Goal: Task Accomplishment & Management: Complete application form

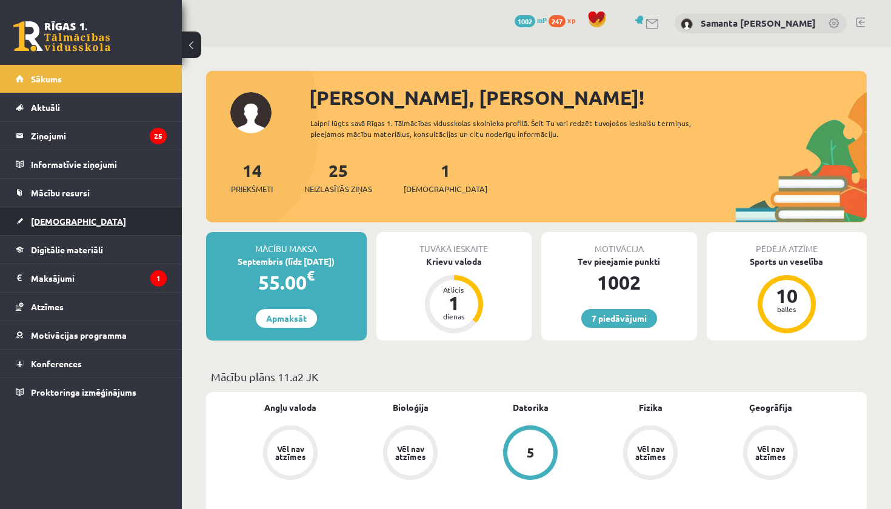
click at [61, 216] on span "[DEMOGRAPHIC_DATA]" at bounding box center [78, 221] width 95 height 11
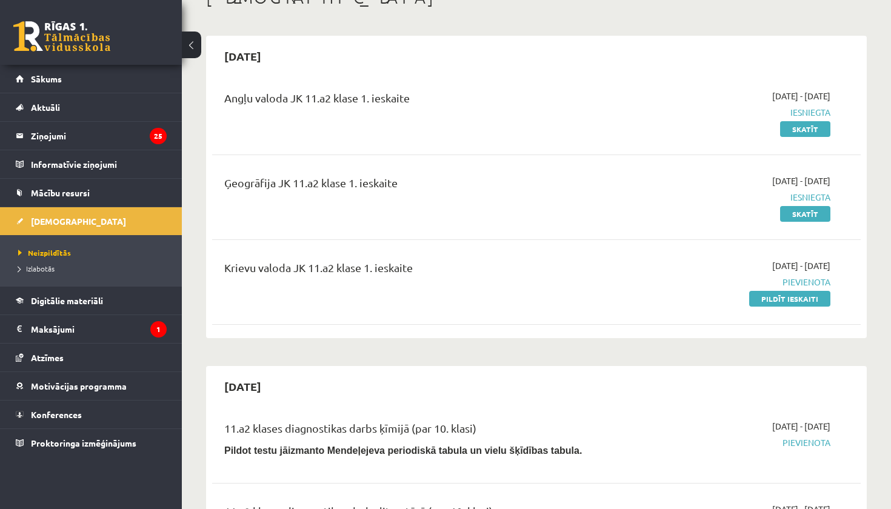
scroll to position [85, 0]
click at [772, 296] on link "Pildīt ieskaiti" at bounding box center [789, 298] width 81 height 16
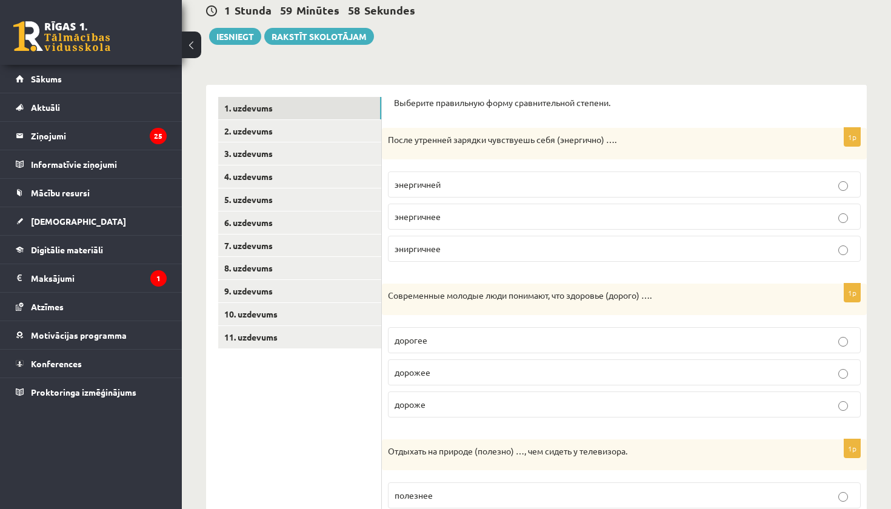
scroll to position [122, 0]
click at [583, 212] on p "энергичнее" at bounding box center [625, 215] width 460 height 13
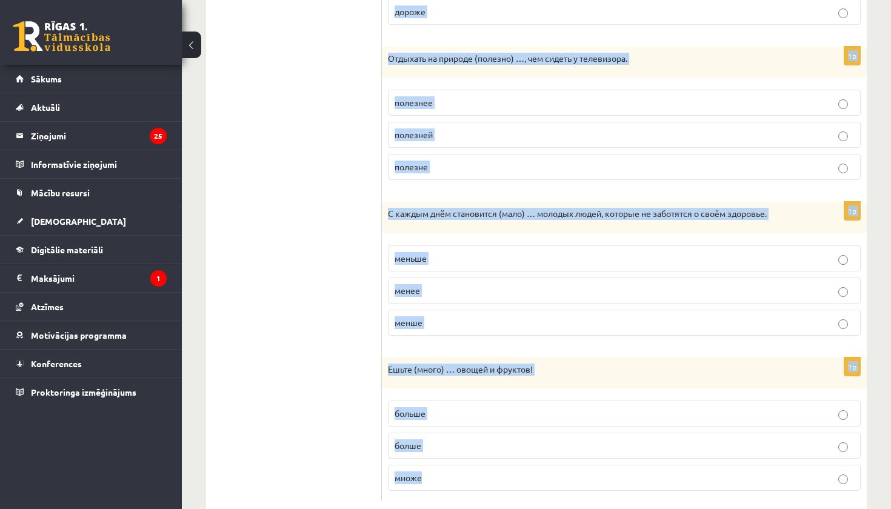
scroll to position [540, 0]
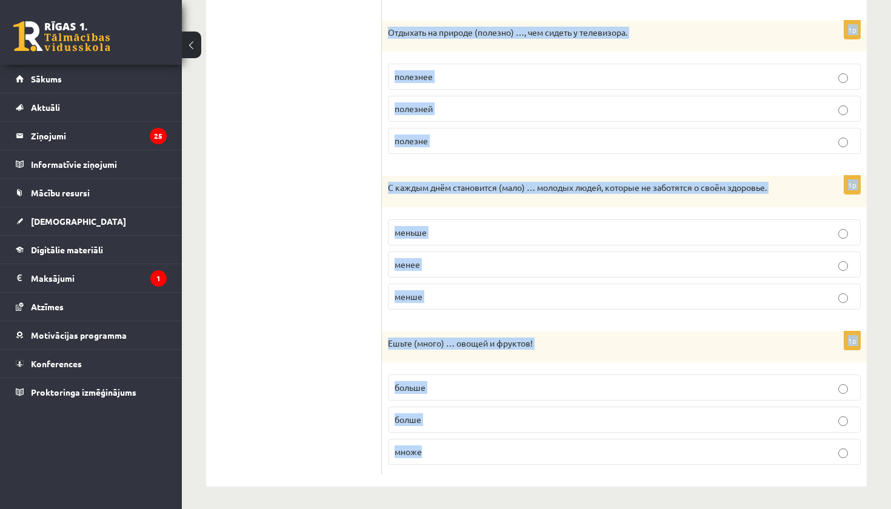
drag, startPoint x: 387, startPoint y: 127, endPoint x: 543, endPoint y: 509, distance: 411.7
click at [543, 509] on div "Krievu valoda JK 11.a2 klase 1. ieskaite , Samanta Estere Voitova (11.a2 JK) Pa…" at bounding box center [536, 9] width 709 height 1004
copy form "Современные молодые люди понимают, что здоровье (дорого) …. дорогее дорожее дор…"
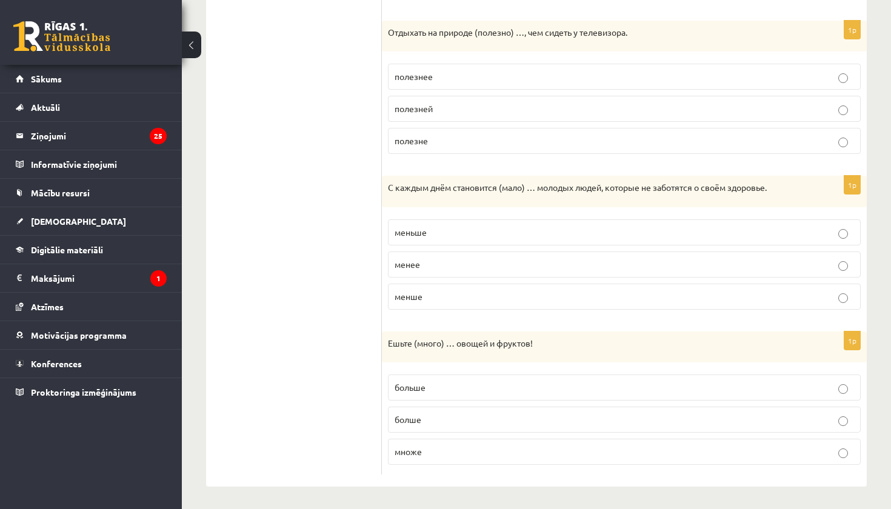
click at [327, 375] on ul "1. uzdevums 2. uzdevums 3. uzdevums 4. uzdevums 5. uzdevums 6. uzdevums 7. uzde…" at bounding box center [300, 76] width 164 height 797
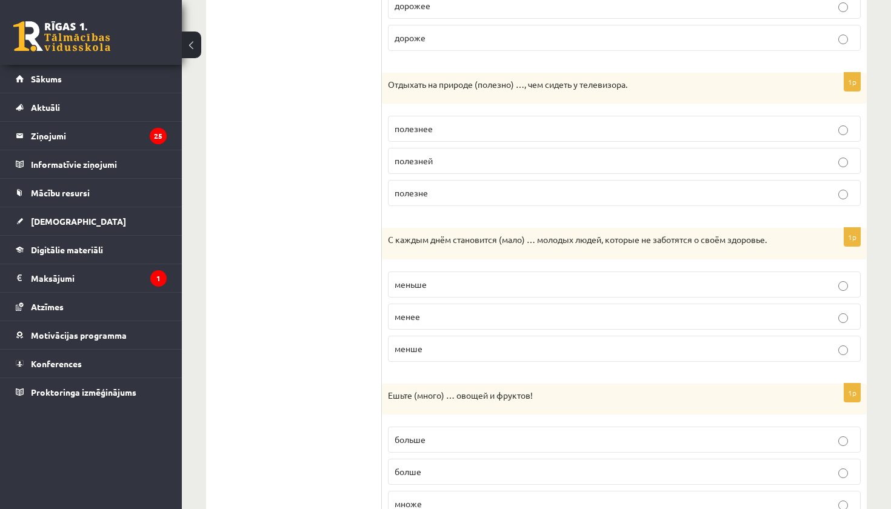
scroll to position [480, 0]
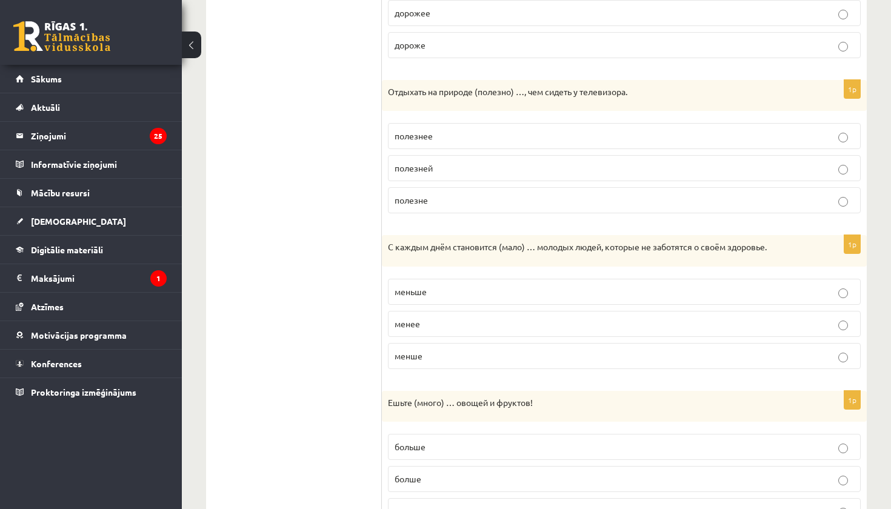
click at [543, 130] on p "полезнее" at bounding box center [625, 136] width 460 height 13
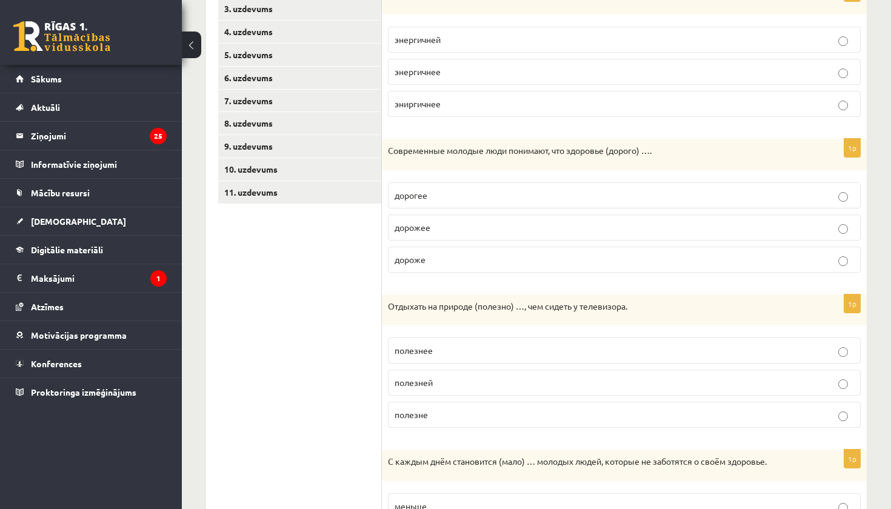
scroll to position [266, 0]
click at [508, 225] on p "дорожее" at bounding box center [625, 227] width 460 height 13
click at [527, 264] on p "дороже" at bounding box center [625, 259] width 460 height 13
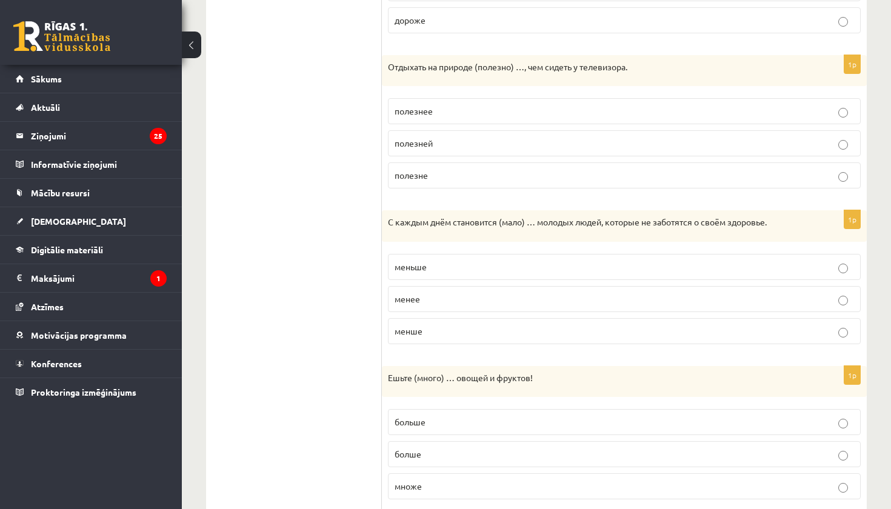
scroll to position [506, 0]
click at [503, 338] on label "менше" at bounding box center [624, 331] width 473 height 26
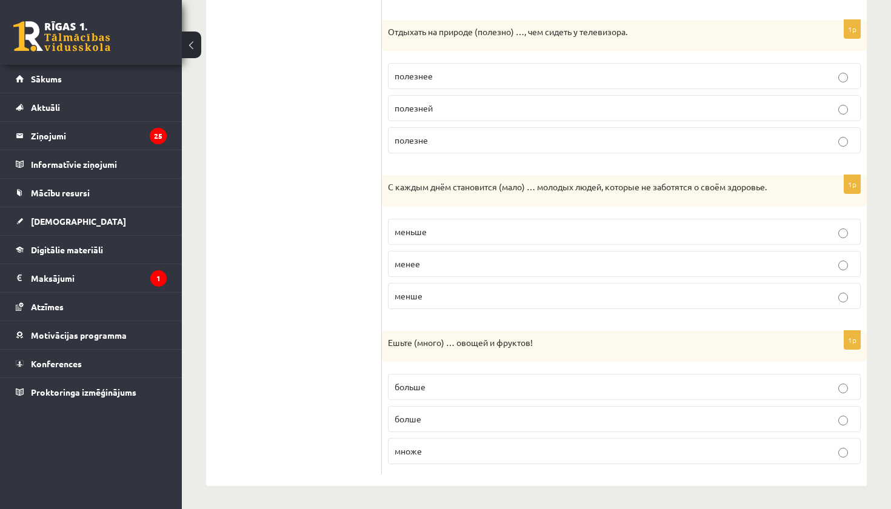
scroll to position [540, 0]
click at [497, 385] on p "больше" at bounding box center [625, 387] width 460 height 13
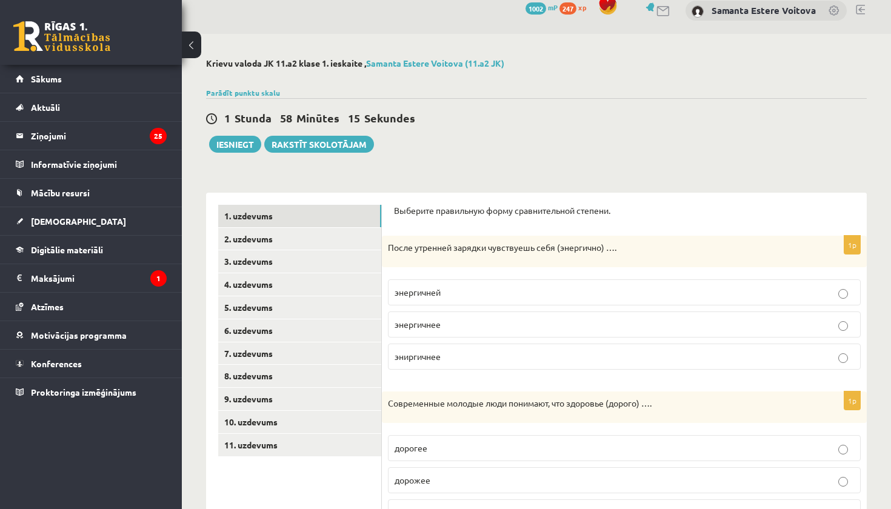
scroll to position [0, 0]
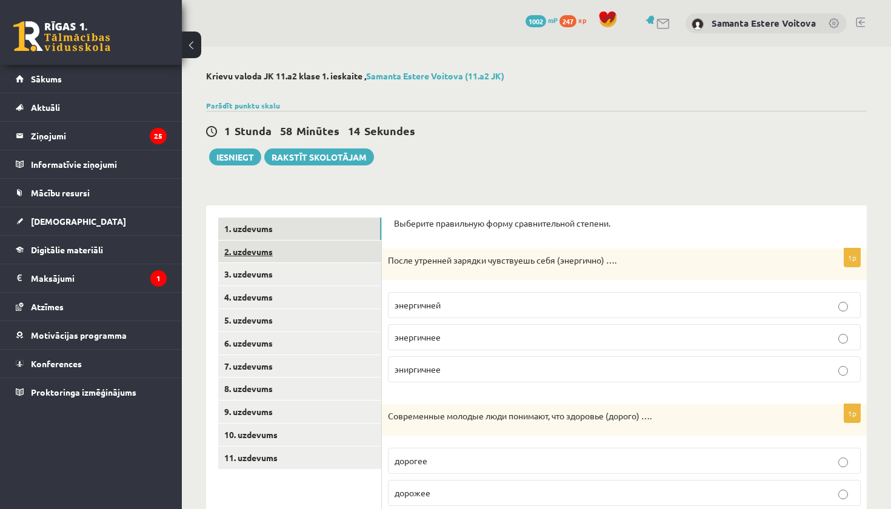
click at [272, 248] on link "2. uzdevums" at bounding box center [299, 252] width 163 height 22
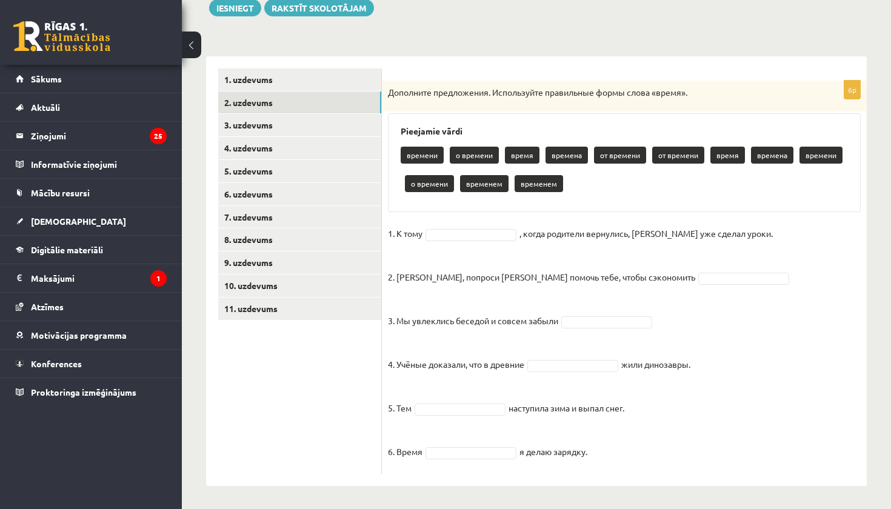
scroll to position [150, 0]
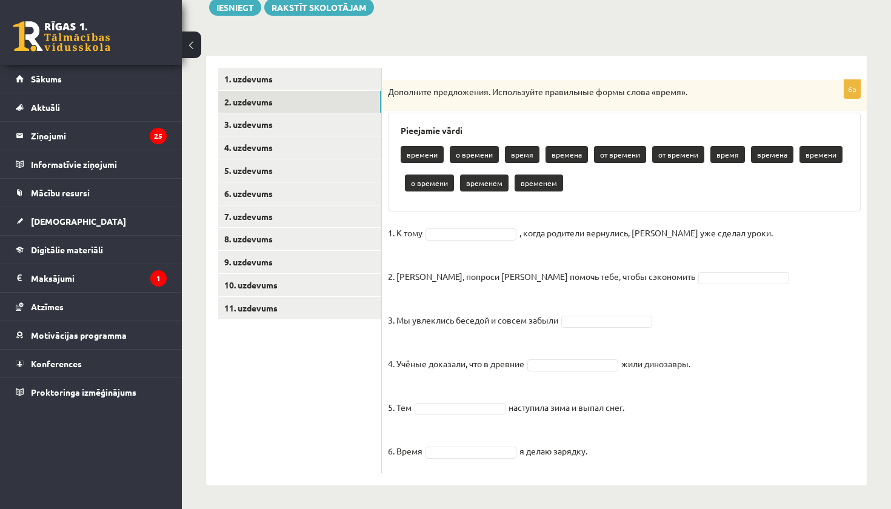
drag, startPoint x: 387, startPoint y: 115, endPoint x: 503, endPoint y: 500, distance: 402.0
click at [503, 500] on div "Krievu valoda JK 11.a2 klase 1. ieskaite , Samanta Estere Voitova (11.a2 JK) Pa…" at bounding box center [536, 203] width 709 height 613
copy div "Loremipsu dolorsitame. Consectetur adipiscing elits doeiu «tempo». Incididun ut…"
click at [320, 404] on ul "1. uzdevums 2. uzdevums 3. uzdevums 4. uzdevums 5. uzdevums 6. uzdevums 7. uzde…" at bounding box center [300, 271] width 164 height 406
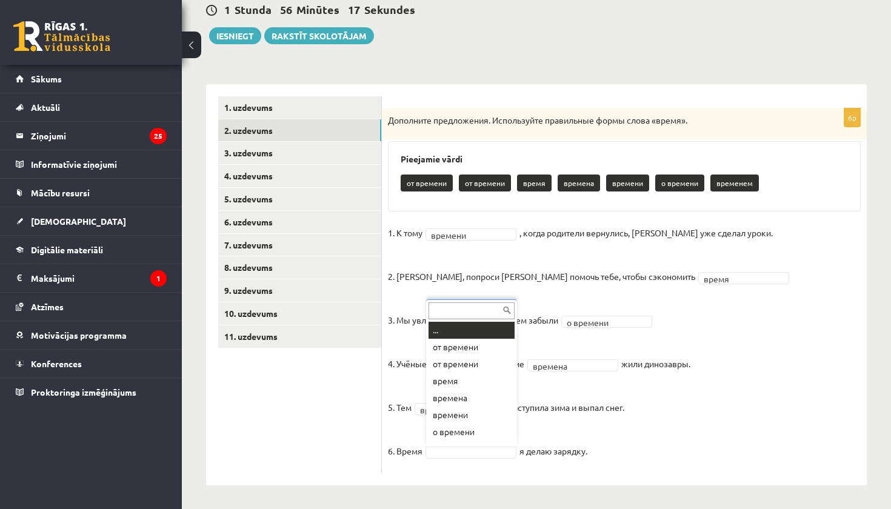
scroll to position [15, 0]
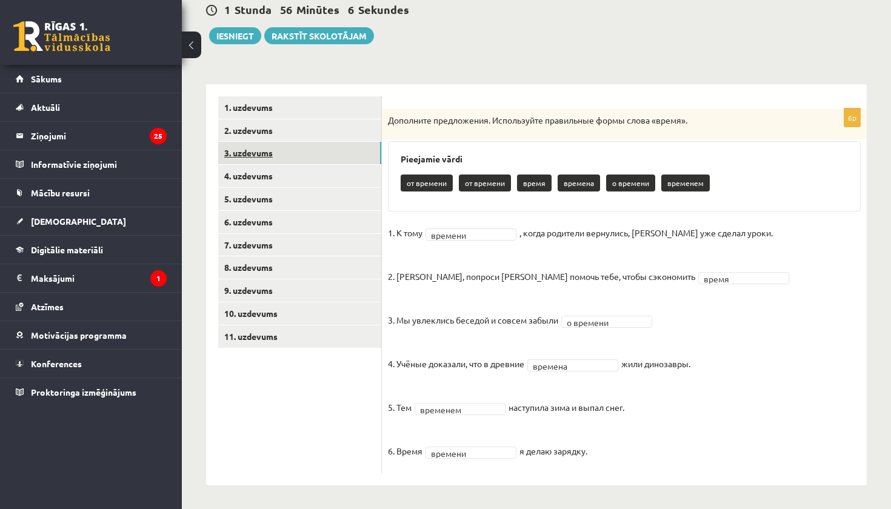
click at [249, 150] on link "3. uzdevums" at bounding box center [299, 153] width 163 height 22
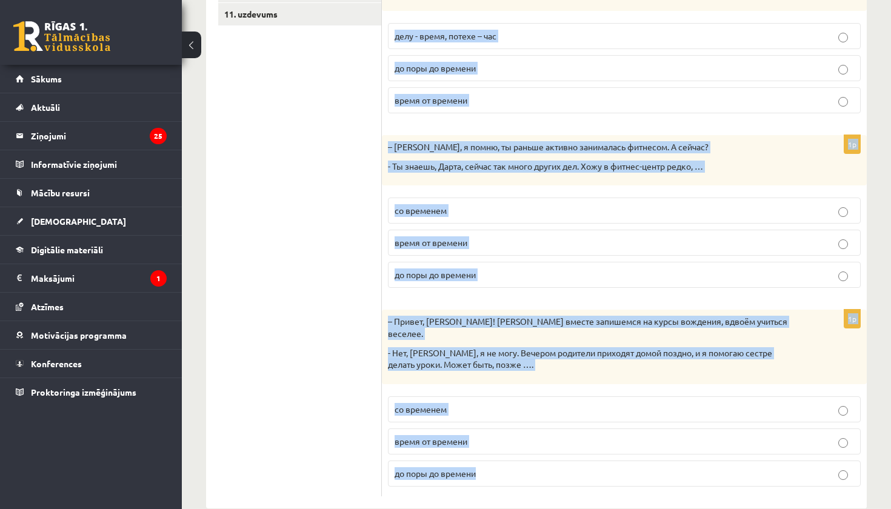
scroll to position [452, 0]
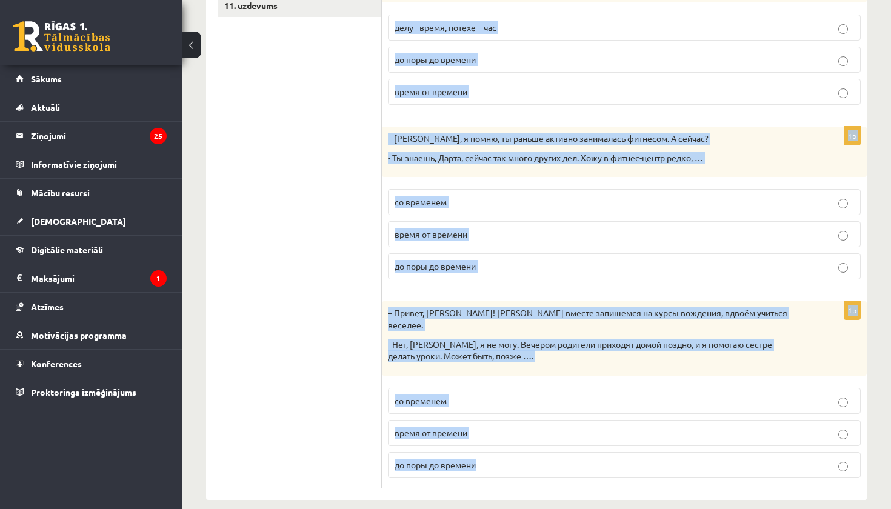
drag, startPoint x: 392, startPoint y: 101, endPoint x: 484, endPoint y: 509, distance: 418.1
click at [484, 509] on div "Krievu valoda JK 11.a2 klase 1. ieskaite , Samanta Estere Voitova (11.a2 JK) Pa…" at bounding box center [536, 59] width 709 height 930
copy form "Loremipsu dolo-sitamet. Consecte adipis elitseddoeiu. 0t – Inc utl etdolo magna…"
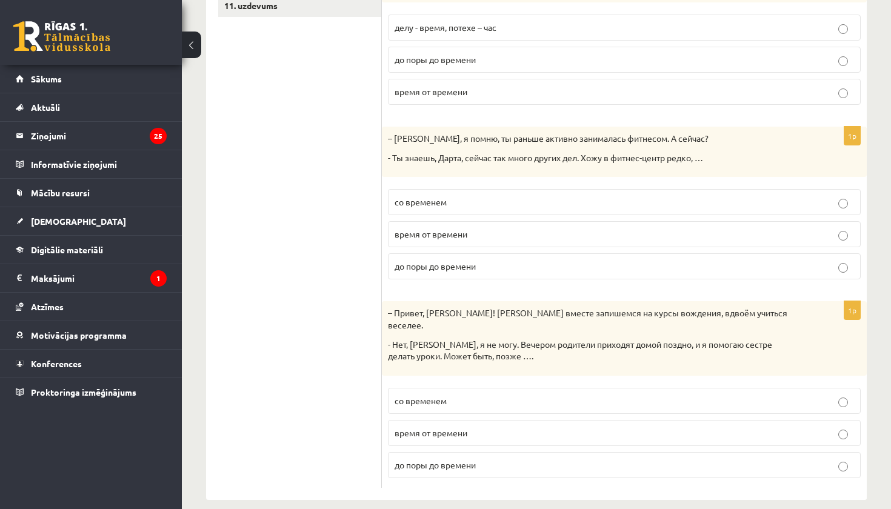
click at [345, 368] on ul "1. uzdevums 2. uzdevums 3. uzdevums 4. uzdevums 5. uzdevums 6. uzdevums 7. uzde…" at bounding box center [300, 126] width 164 height 723
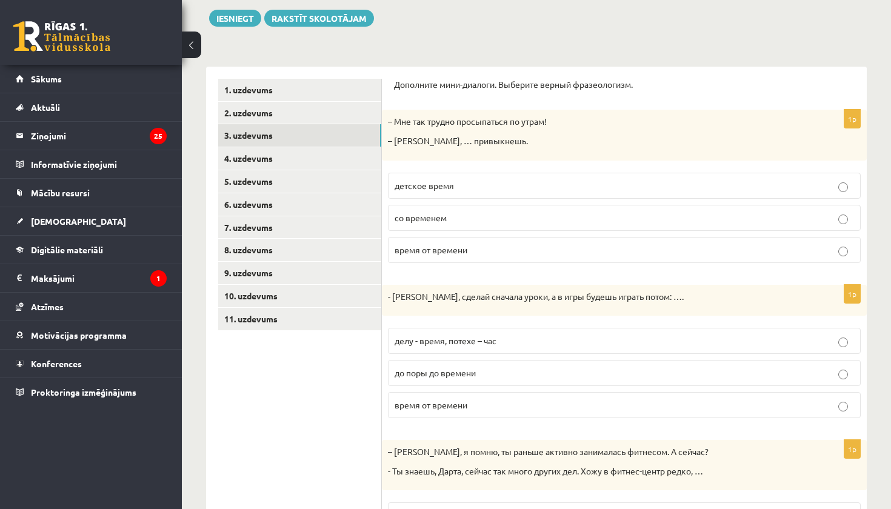
click at [478, 214] on p "со временем" at bounding box center [625, 218] width 460 height 13
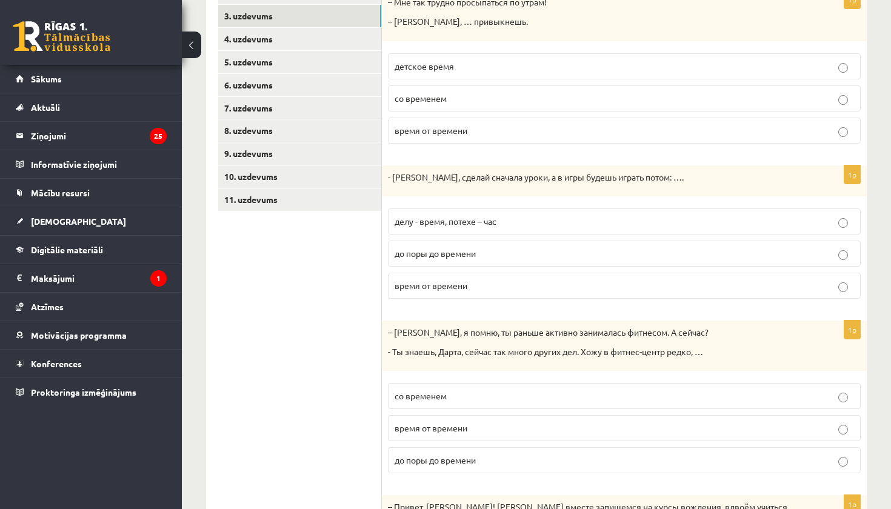
scroll to position [281, 0]
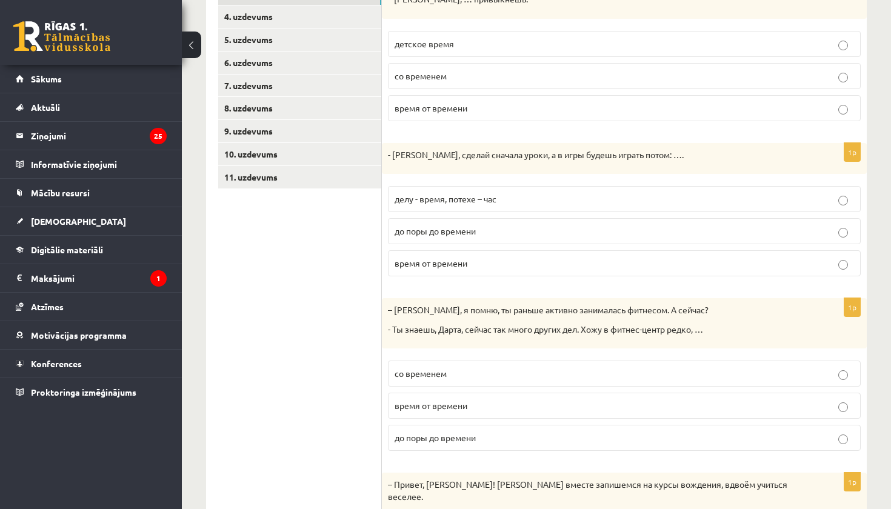
click at [580, 193] on p "делу - время, потехе – час" at bounding box center [625, 199] width 460 height 13
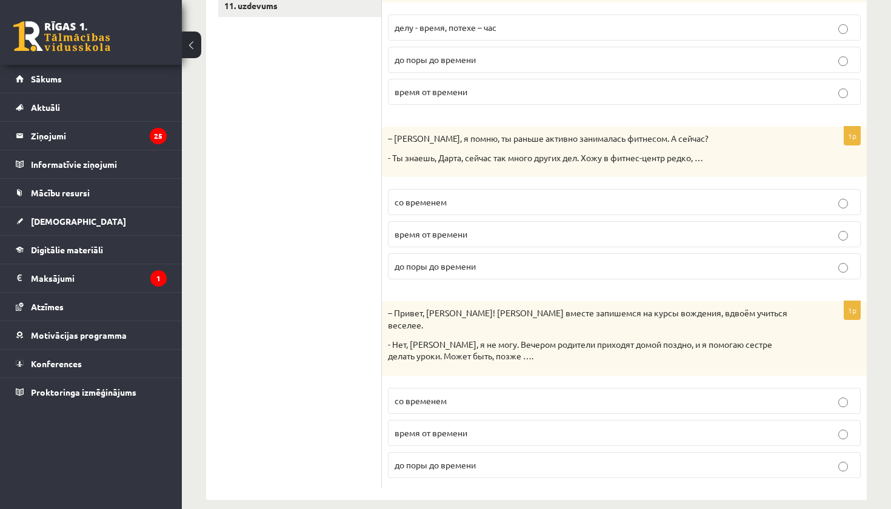
click at [546, 267] on p "до поры до времени" at bounding box center [625, 266] width 460 height 13
click at [577, 395] on p "со временем" at bounding box center [625, 401] width 460 height 13
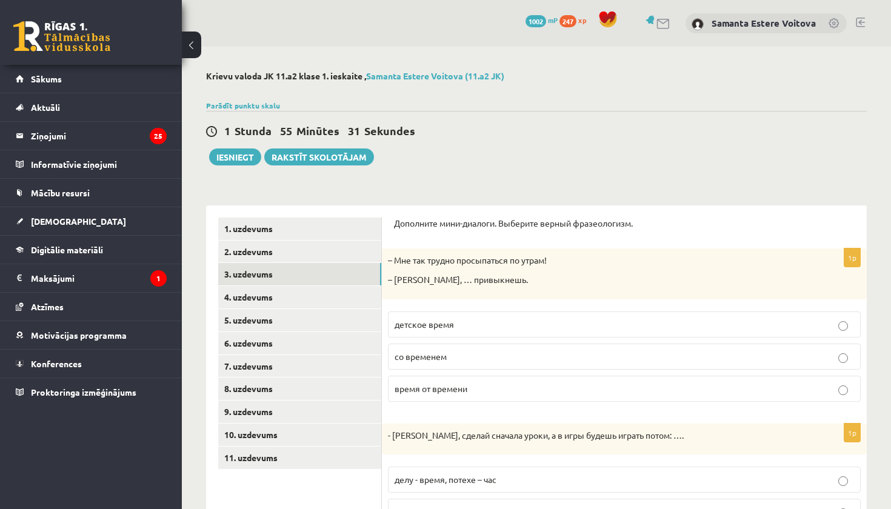
scroll to position [0, 0]
click at [286, 299] on link "4. uzdevums" at bounding box center [299, 297] width 163 height 22
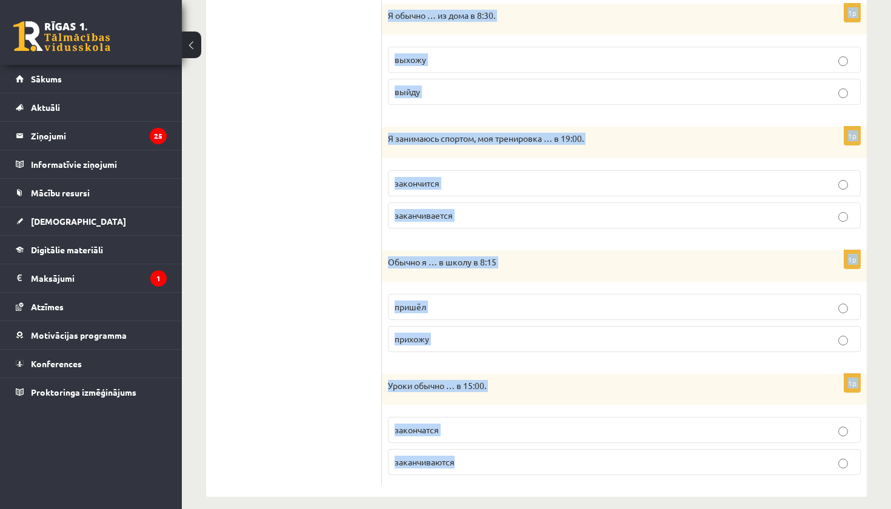
scroll to position [748, 0]
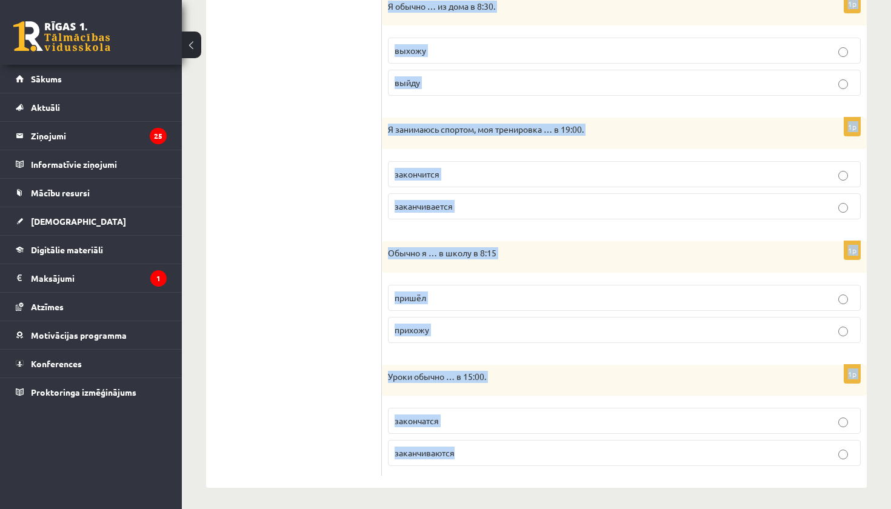
drag, startPoint x: 392, startPoint y: 198, endPoint x: 523, endPoint y: 509, distance: 337.2
copy form "Loremips dolorsitam conse adipisc (ELI / SE). 1d Eius t … i utlab. etdolo magna…"
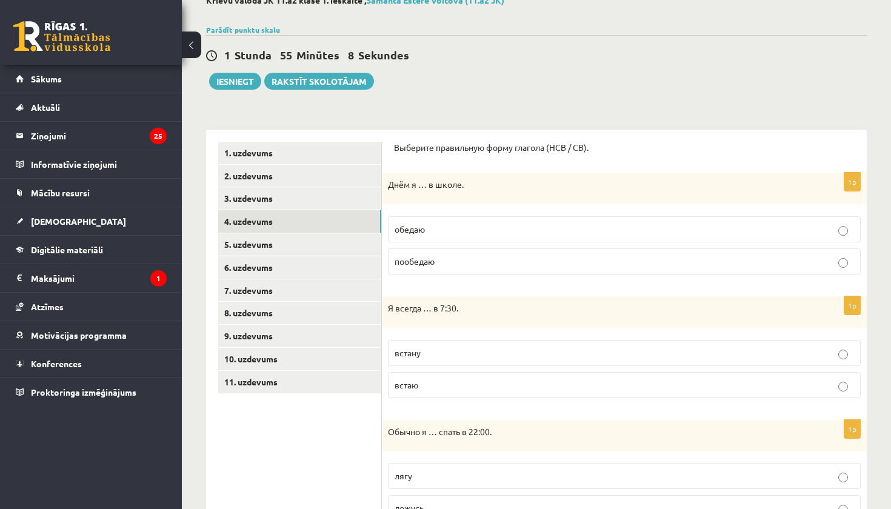
scroll to position [121, 0]
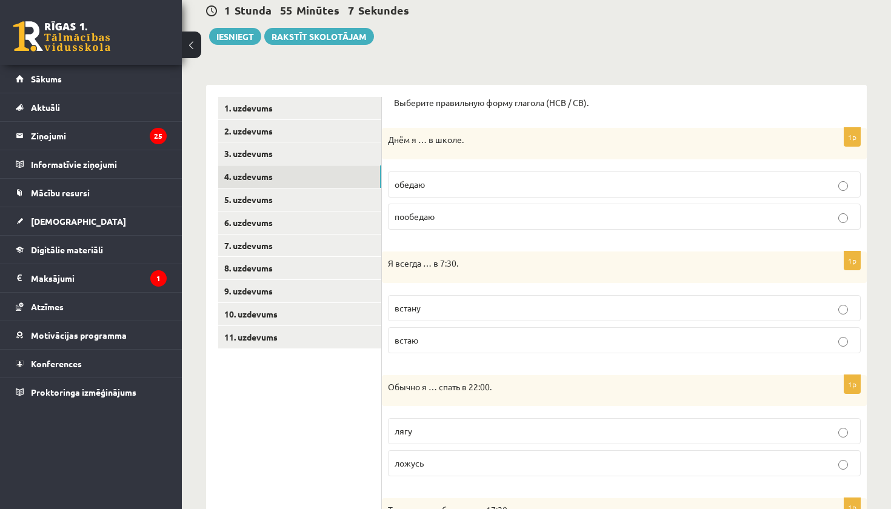
click at [504, 213] on p "пообедаю" at bounding box center [625, 216] width 460 height 13
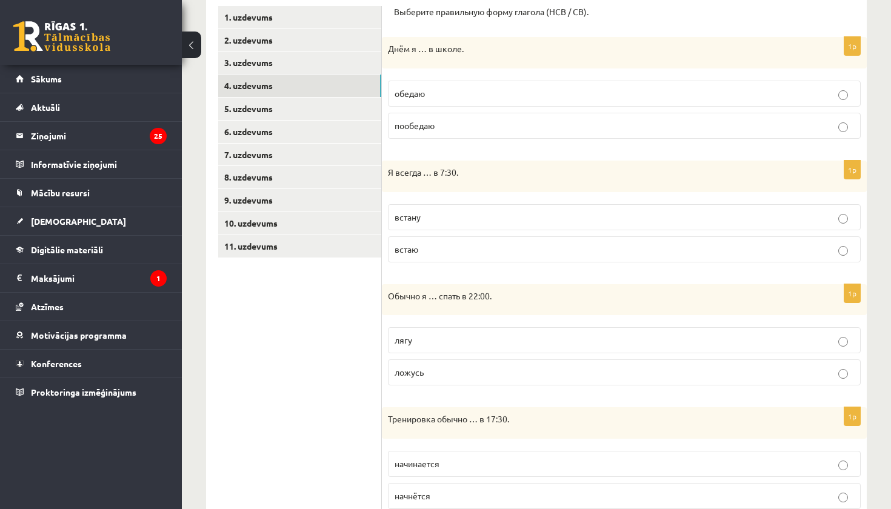
scroll to position [221, 0]
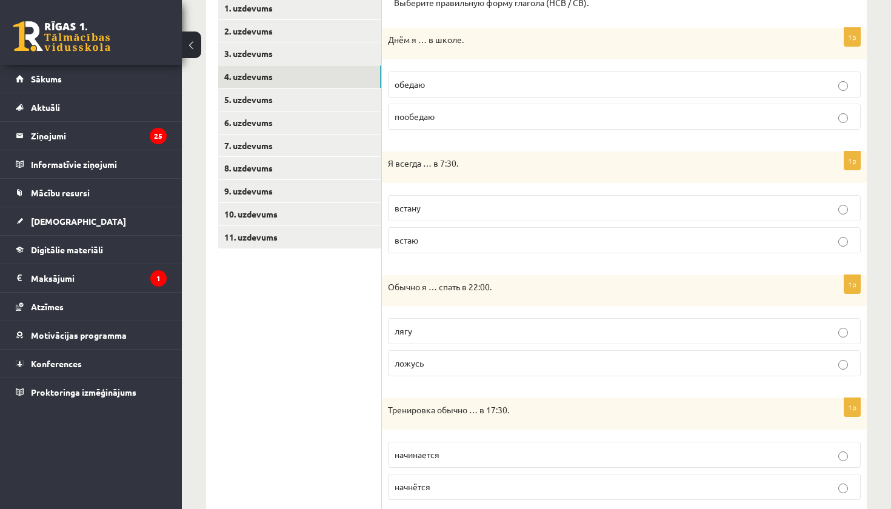
click at [457, 239] on p "встаю" at bounding box center [625, 240] width 460 height 13
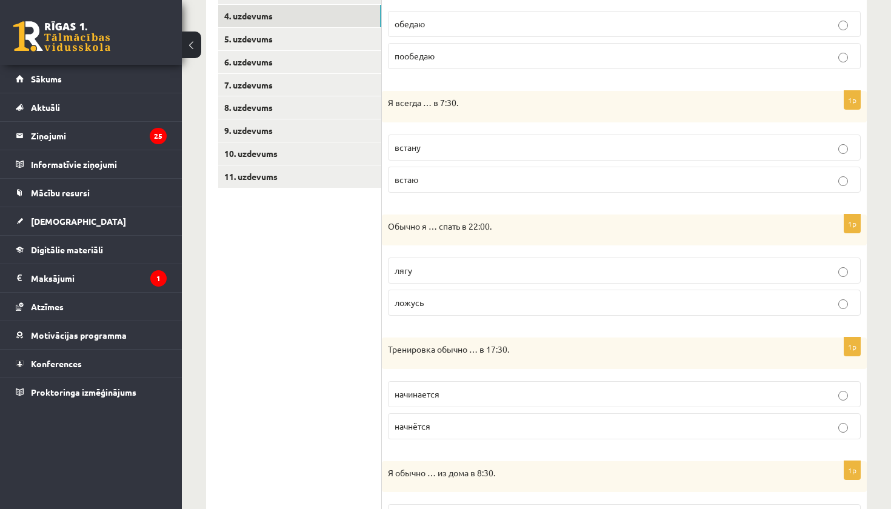
scroll to position [283, 0]
click at [454, 300] on p "ложусь" at bounding box center [625, 301] width 460 height 13
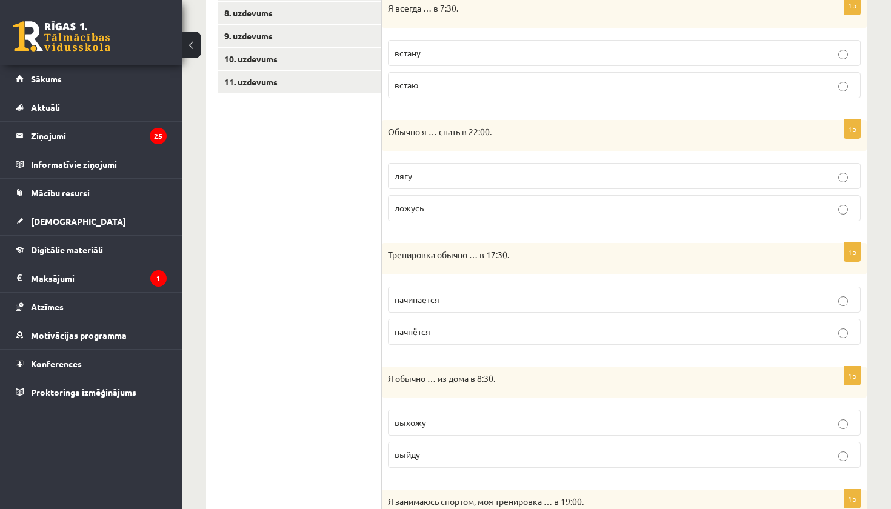
scroll to position [377, 0]
click at [466, 298] on p "начинается" at bounding box center [625, 298] width 460 height 13
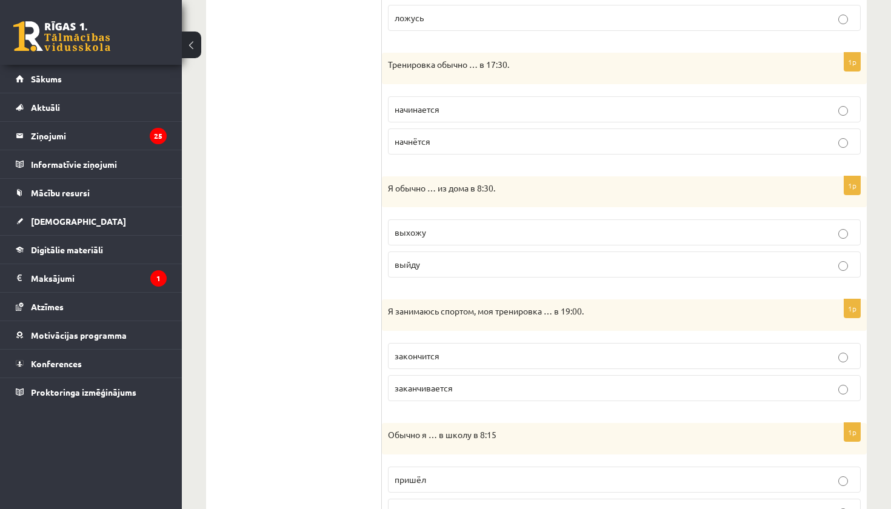
scroll to position [567, 0]
click at [486, 230] on p "выхожу" at bounding box center [625, 231] width 460 height 13
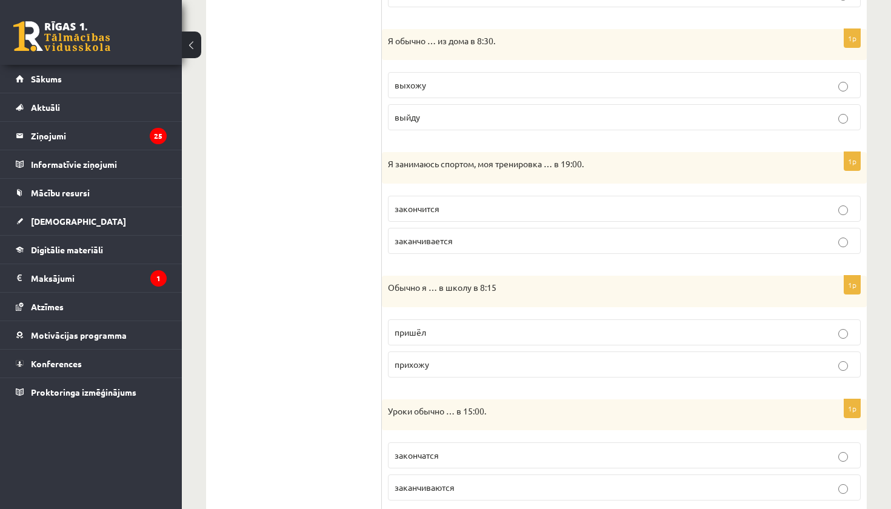
scroll to position [716, 0]
click at [438, 232] on p "заканчивается" at bounding box center [625, 238] width 460 height 13
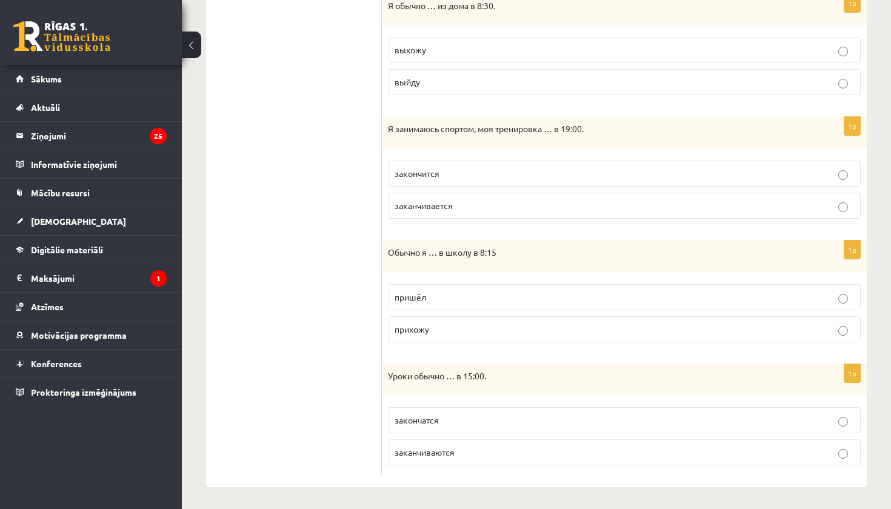
scroll to position [748, 0]
click at [436, 332] on p "прихожу" at bounding box center [625, 330] width 460 height 13
click at [475, 451] on p "заканчиваются" at bounding box center [625, 453] width 460 height 13
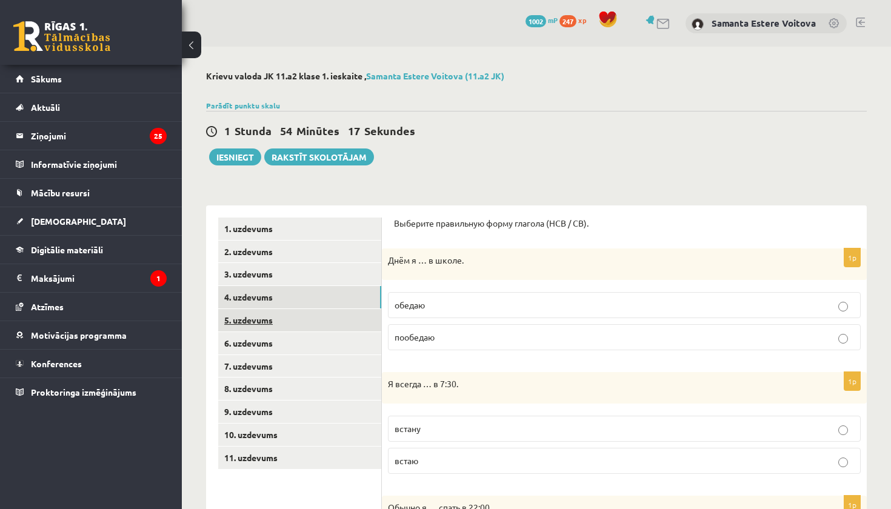
scroll to position [0, 0]
click at [241, 324] on link "5. uzdevums" at bounding box center [299, 320] width 163 height 22
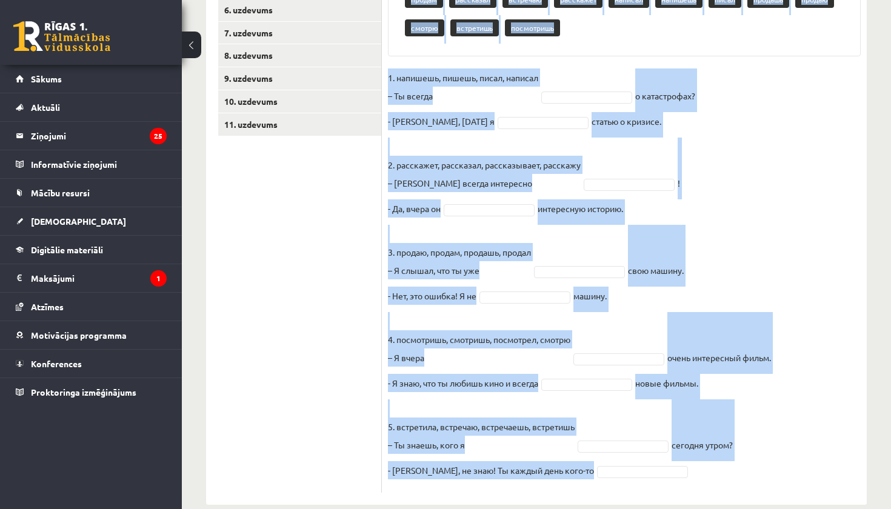
scroll to position [353, 0]
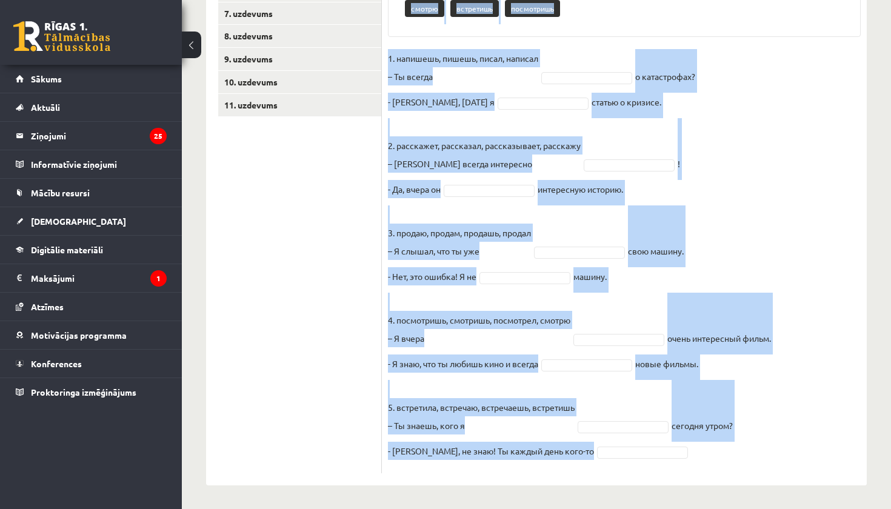
drag, startPoint x: 386, startPoint y: 122, endPoint x: 559, endPoint y: 509, distance: 423.3
click at [559, 509] on div "Krievu valoda JK 11.a2 klase 1. ieskaite , Samanta Estere Voitova (11.a2 JK) Pa…" at bounding box center [536, 102] width 709 height 816
copy div "Loremips dolorsitam conse adipisc (ELI / SE). Doeiusmod tempo incididun utlabo …"
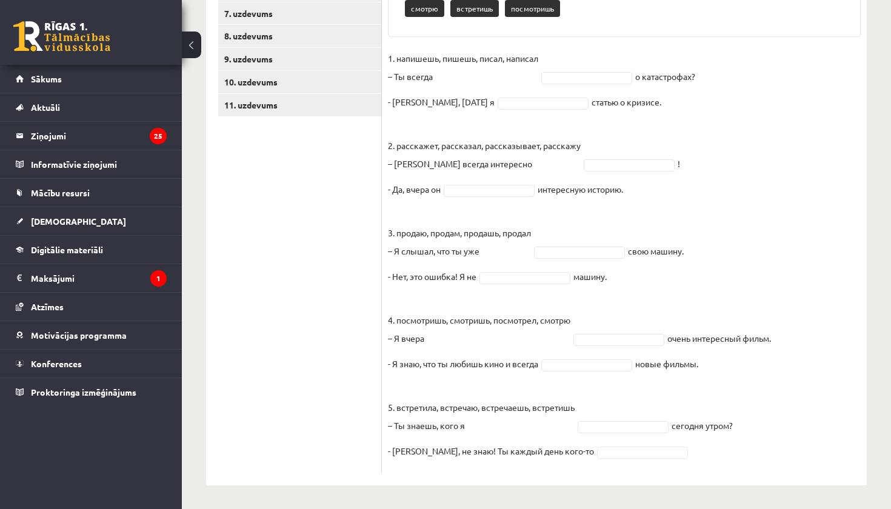
click at [330, 338] on ul "1. uzdevums 2. uzdevums 3. uzdevums 4. uzdevums 5. uzdevums 6. uzdevums 7. uzde…" at bounding box center [300, 169] width 164 height 609
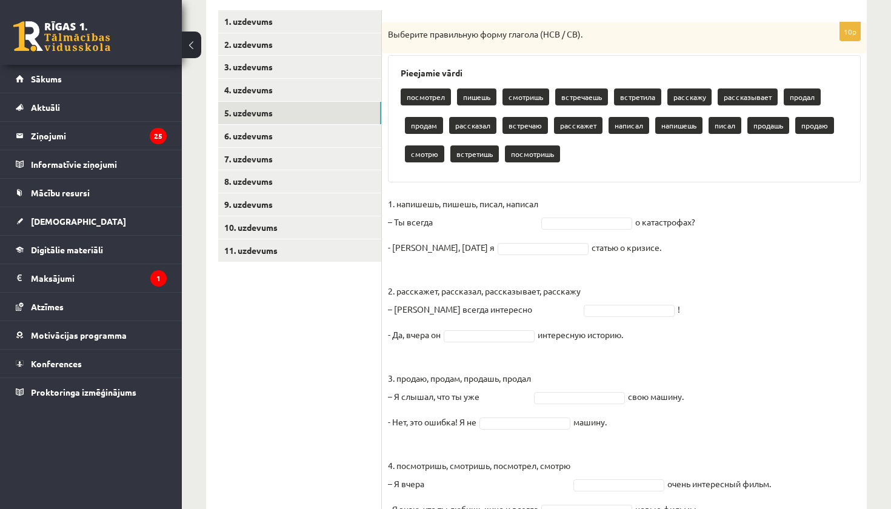
scroll to position [205, 0]
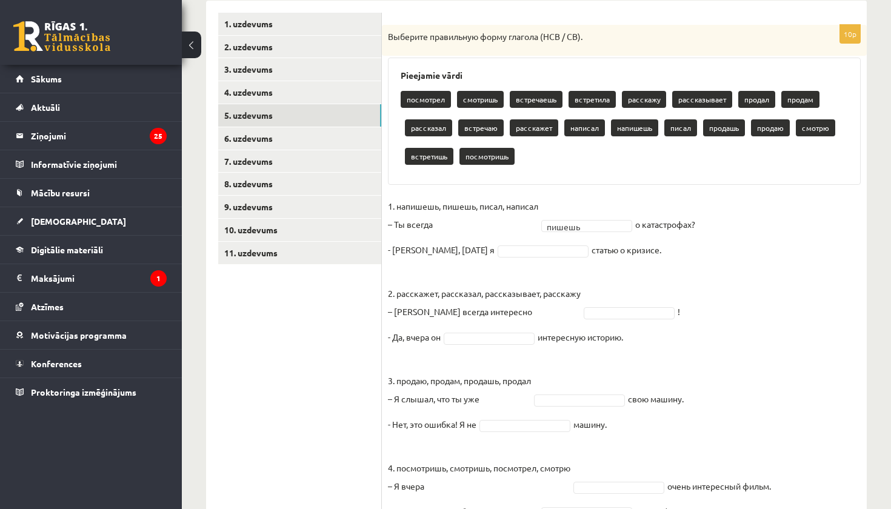
click at [478, 242] on fieldset "1. напишешь, пишешь, писал, написал – [PERSON_NAME] всегда пишешь ****** о ката…" at bounding box center [624, 406] width 473 height 418
click at [572, 123] on p "написал" at bounding box center [584, 127] width 41 height 17
drag, startPoint x: 572, startPoint y: 123, endPoint x: 551, endPoint y: 187, distance: 67.1
click at [551, 187] on div "10p Выберите правильную форму глагола (НСВ / СВ). Pieejamie vārdi посмотрел смо…" at bounding box center [624, 323] width 485 height 597
click at [700, 213] on fieldset "1. напишешь, пишешь, писал, написал – [PERSON_NAME] всегда пишешь ****** о ката…" at bounding box center [624, 406] width 473 height 418
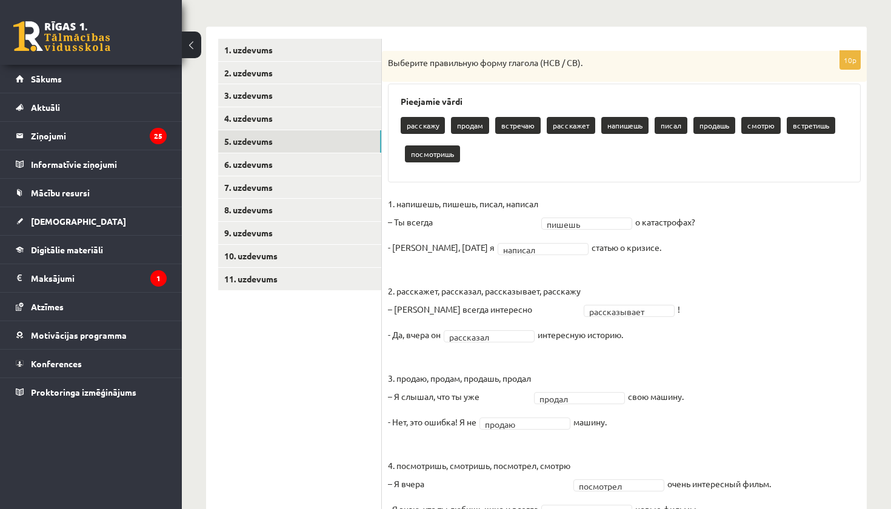
scroll to position [182, 0]
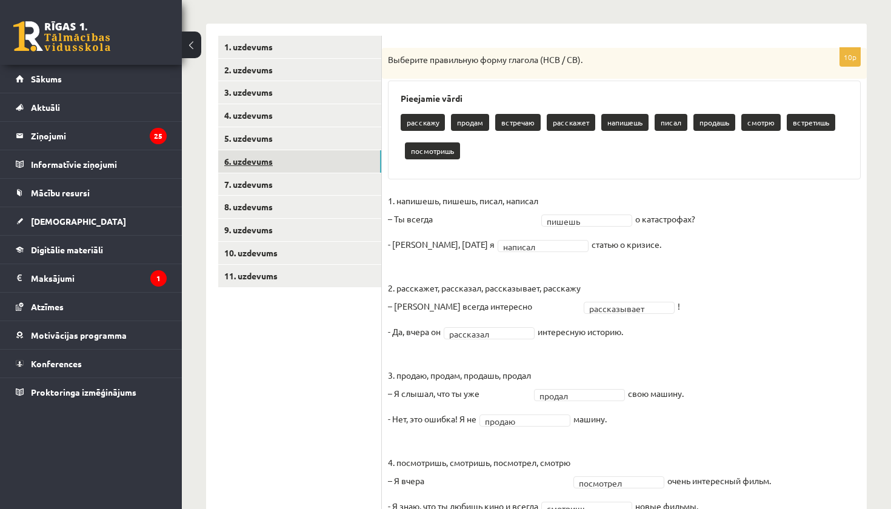
click at [247, 157] on link "6. uzdevums" at bounding box center [299, 161] width 163 height 22
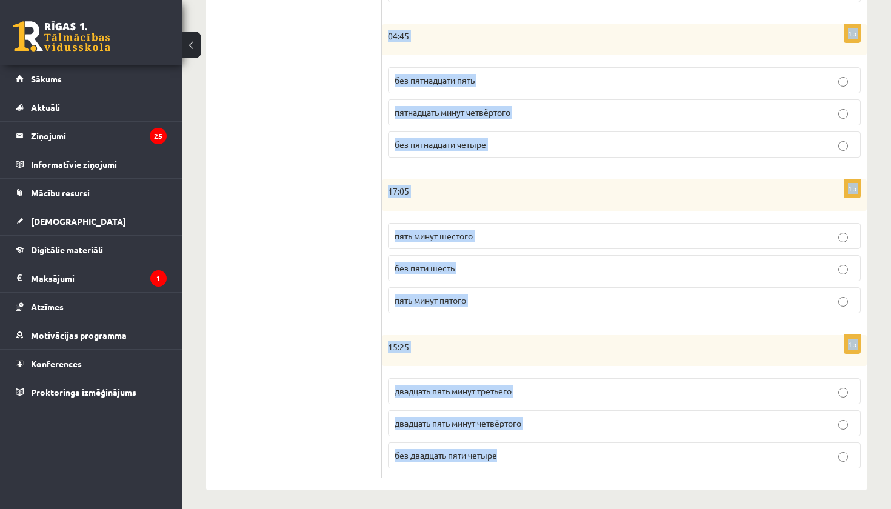
scroll to position [540, 0]
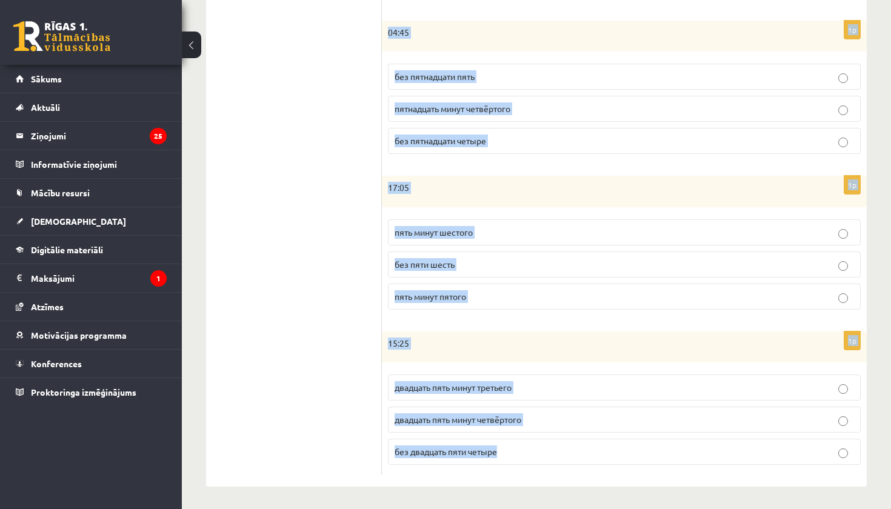
drag, startPoint x: 391, startPoint y: 100, endPoint x: 484, endPoint y: 509, distance: 419.0
click at [484, 509] on div "Krievu valoda JK 11.a2 klase 1. ieskaite , Samanta Estere Voitova (11.a2 JK) Pa…" at bounding box center [536, 9] width 709 height 1004
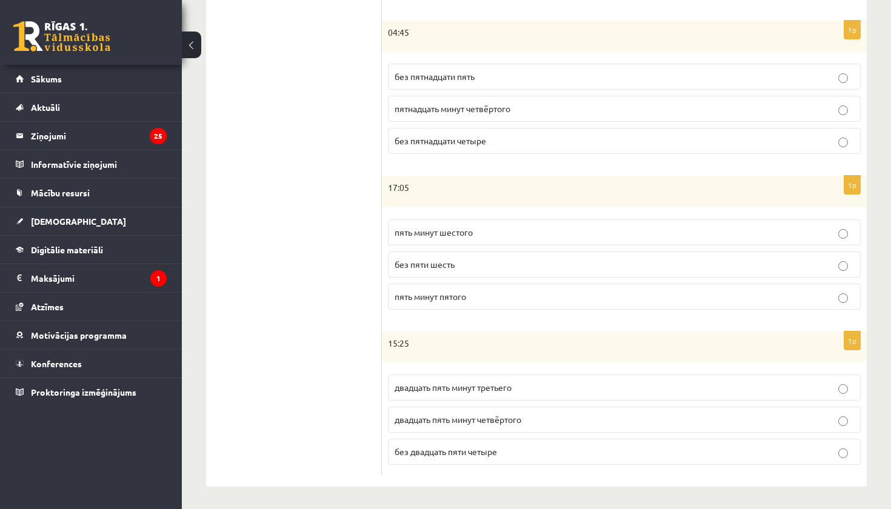
click at [336, 395] on ul "1. uzdevums 2. uzdevums 3. uzdevums 4. uzdevums 5. uzdevums 6. uzdevums 7. uzde…" at bounding box center [300, 76] width 164 height 797
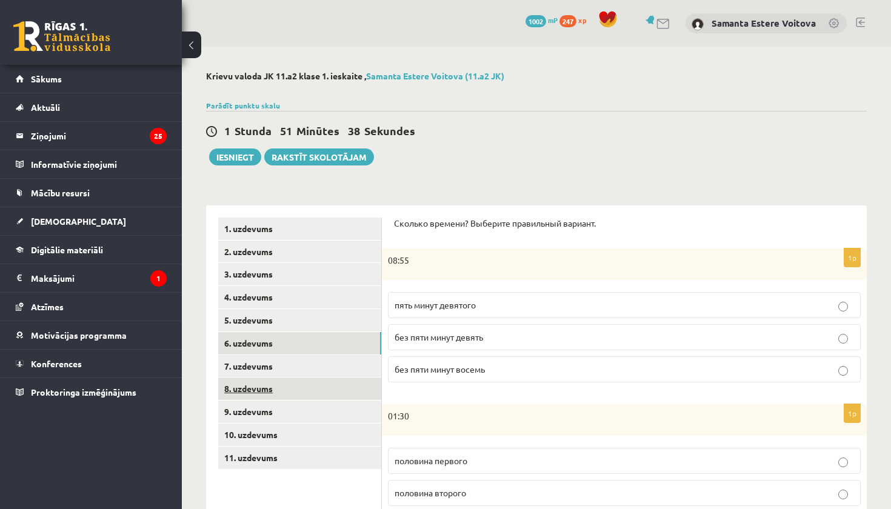
scroll to position [0, 0]
click at [461, 342] on p "без пяти минут девять" at bounding box center [625, 337] width 460 height 13
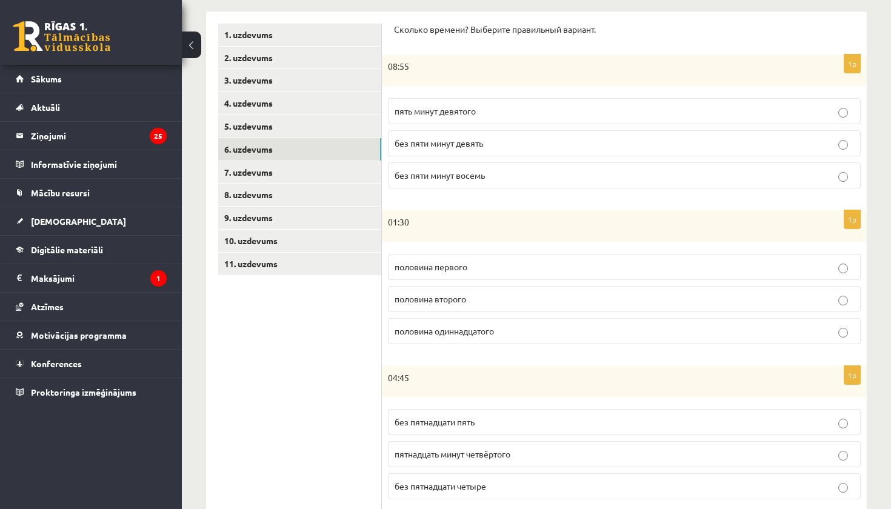
scroll to position [195, 0]
click at [460, 299] on span "половина второго" at bounding box center [431, 297] width 72 height 11
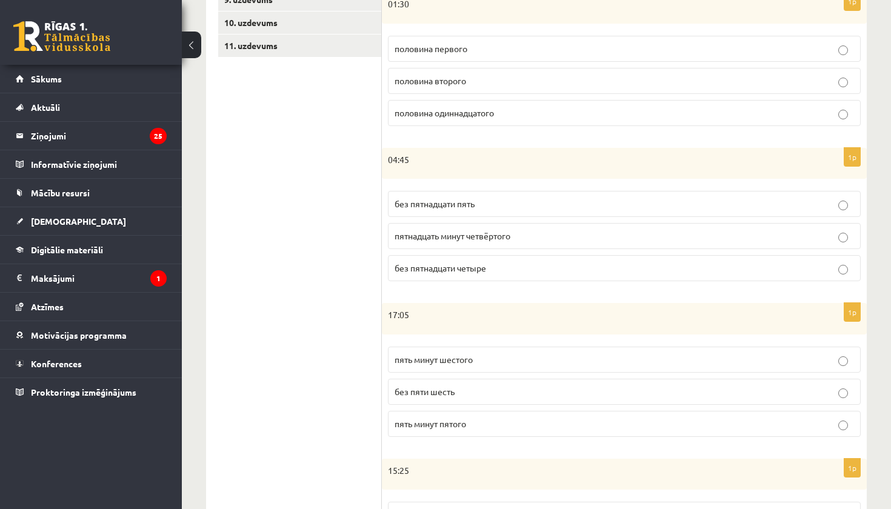
scroll to position [414, 0]
click at [483, 196] on p "без пятнадцати пять" at bounding box center [625, 202] width 460 height 13
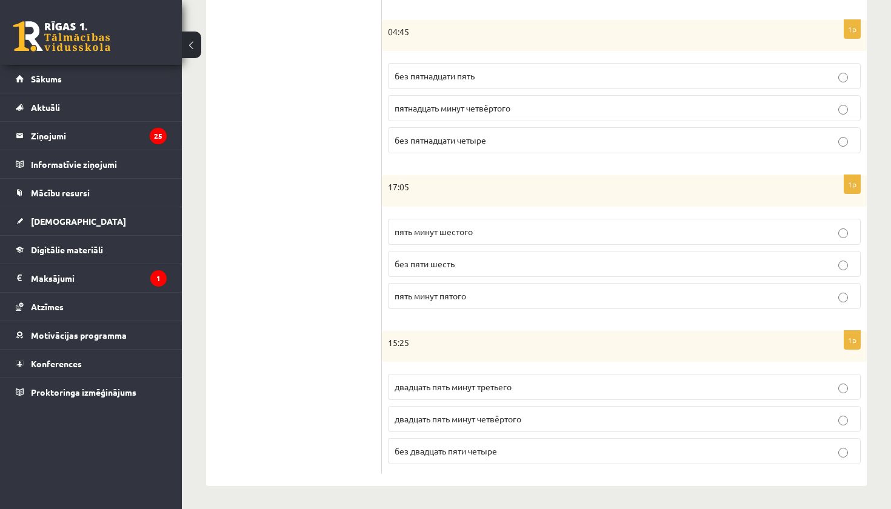
scroll to position [540, 0]
click at [495, 298] on p "пять минут пятого" at bounding box center [625, 296] width 460 height 13
click at [521, 388] on p "двадцать пять минут третьего" at bounding box center [625, 387] width 460 height 13
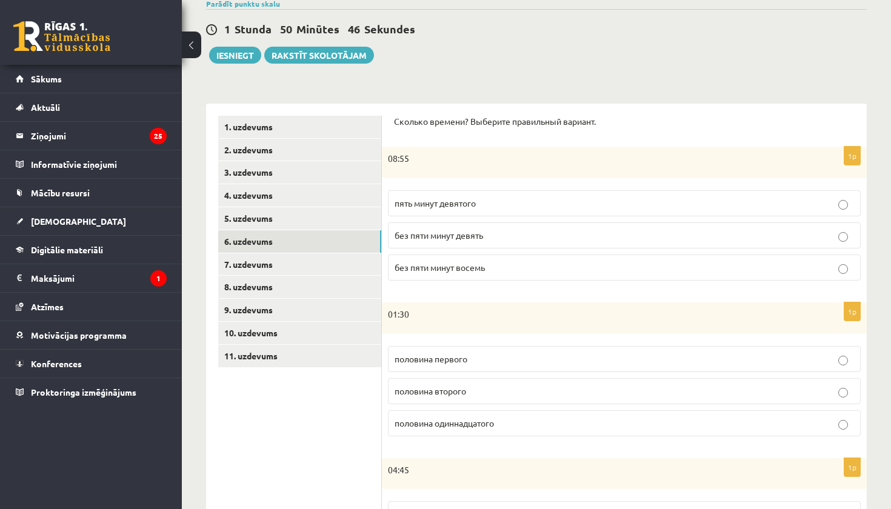
scroll to position [69, 0]
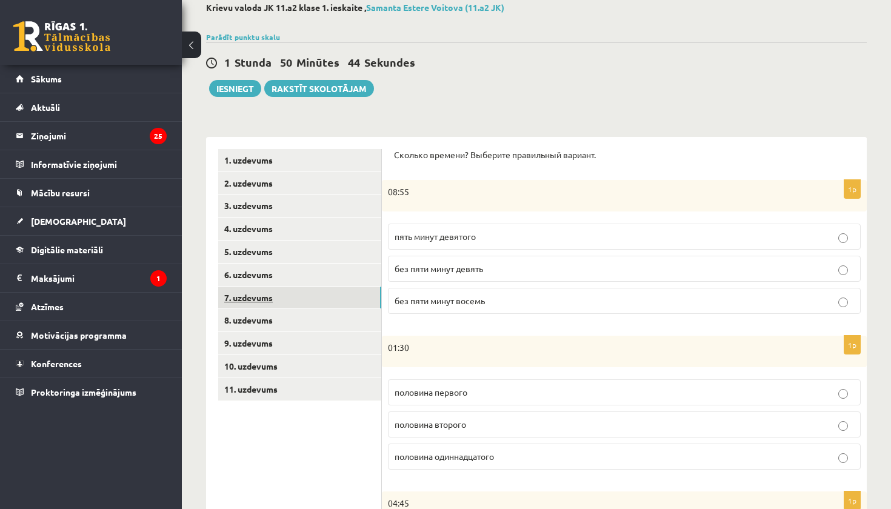
click at [256, 299] on link "7. uzdevums" at bounding box center [299, 298] width 163 height 22
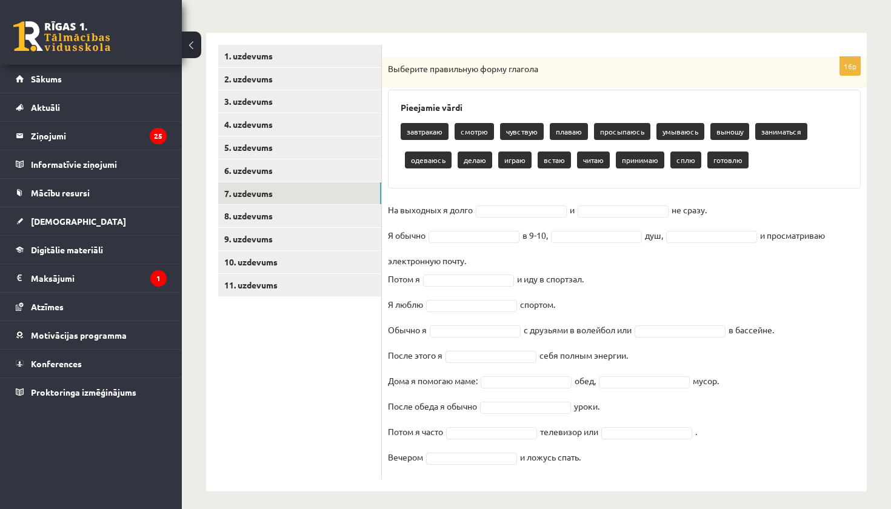
scroll to position [179, 0]
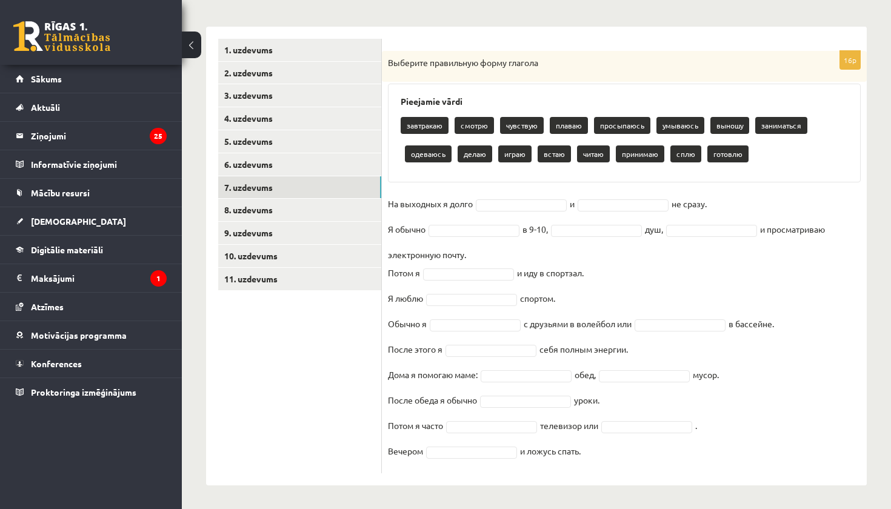
drag, startPoint x: 387, startPoint y: 92, endPoint x: 492, endPoint y: 509, distance: 429.5
click at [492, 509] on div "Krievu valoda JK 11.a2 klase 1. ieskaite , Samanta Estere Voitova (11.a2 JK) Pa…" at bounding box center [536, 189] width 709 height 642
copy div "Loremips dolorsitam conse adipisc Elitseddo eiusm temporinc utlabo etdolore mag…"
click at [344, 369] on ul "1. uzdevums 2. uzdevums 3. uzdevums 4. uzdevums 5. uzdevums 6. uzdevums 7. uzde…" at bounding box center [300, 256] width 164 height 435
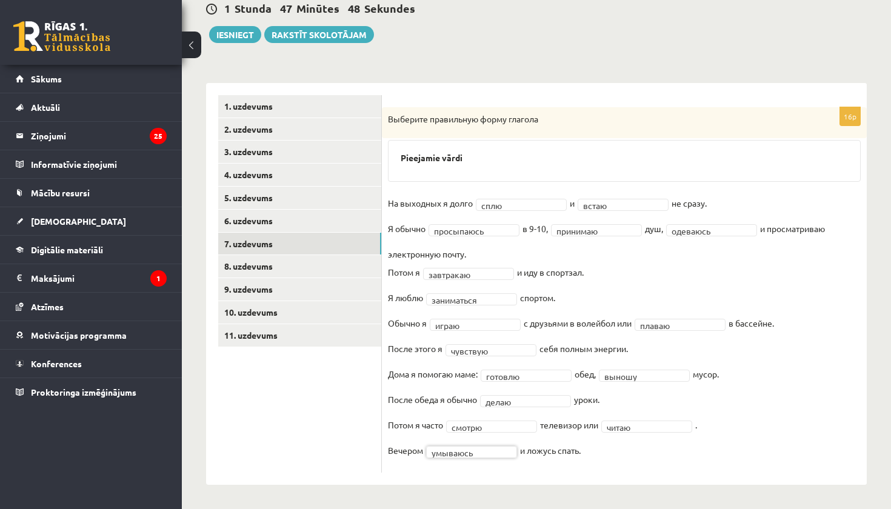
scroll to position [122, 0]
click at [241, 264] on link "8. uzdevums" at bounding box center [299, 267] width 163 height 22
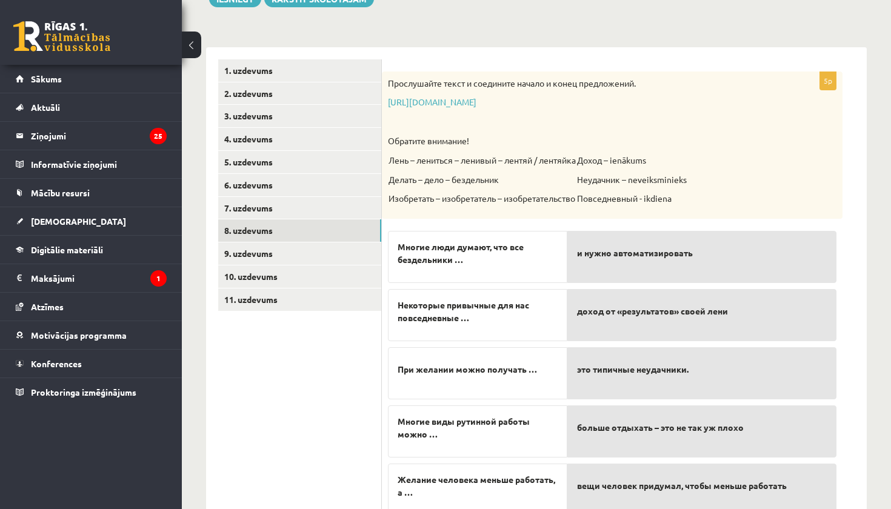
scroll to position [137, 0]
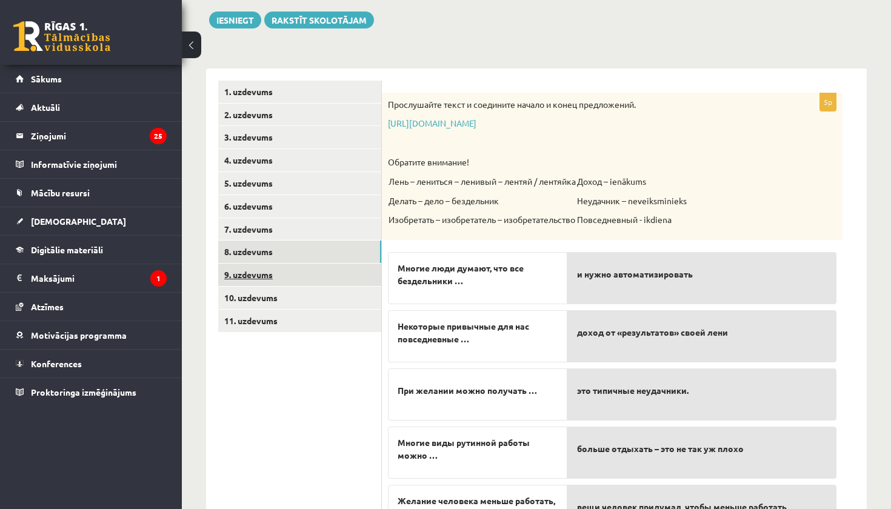
click at [261, 272] on link "9. uzdevums" at bounding box center [299, 275] width 163 height 22
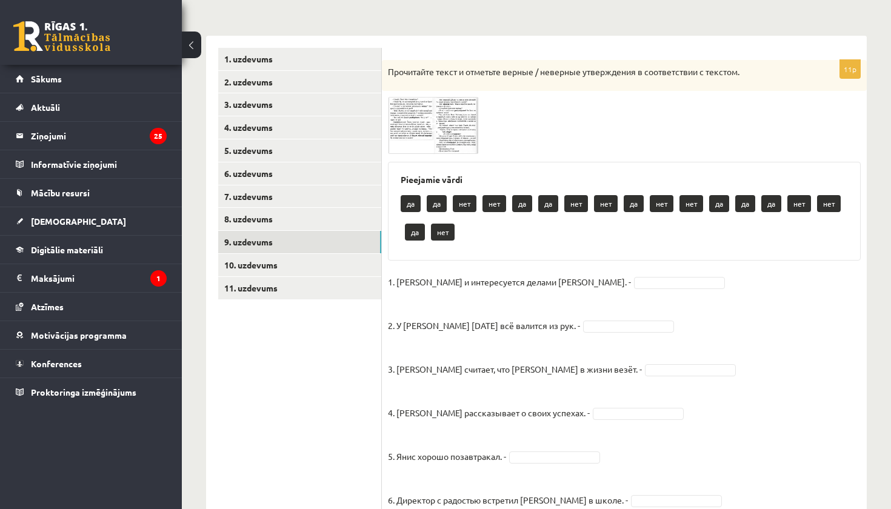
scroll to position [167, 0]
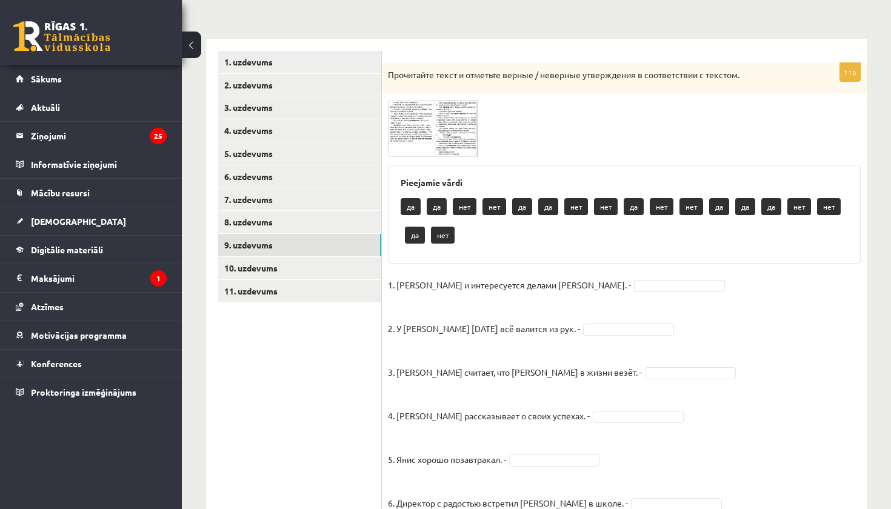
click at [436, 136] on span at bounding box center [433, 128] width 19 height 19
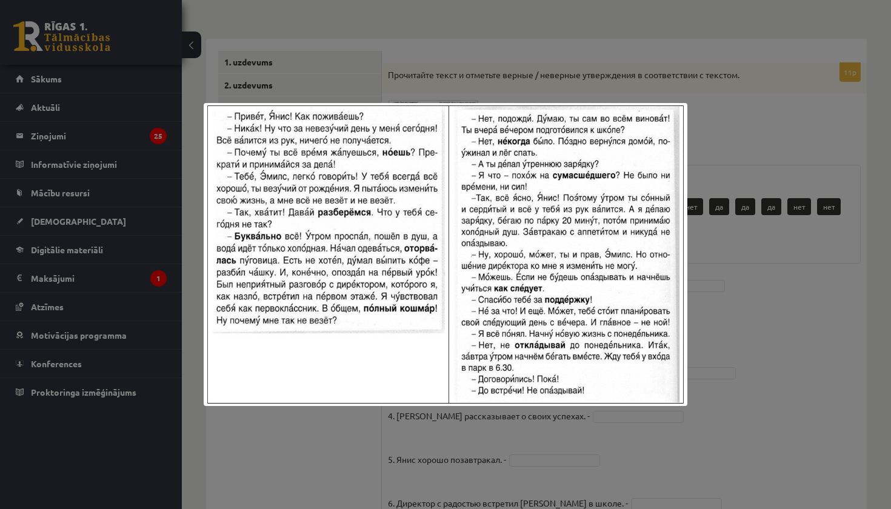
click at [392, 461] on div at bounding box center [445, 254] width 891 height 509
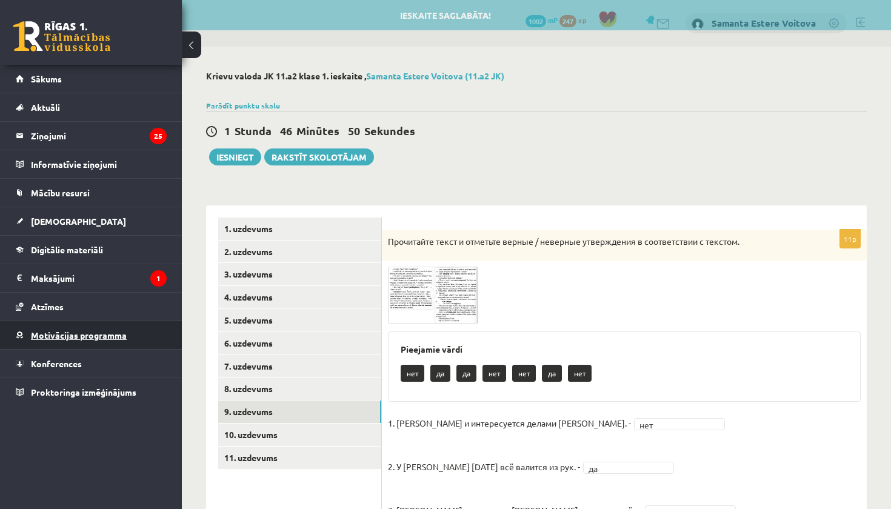
scroll to position [0, 0]
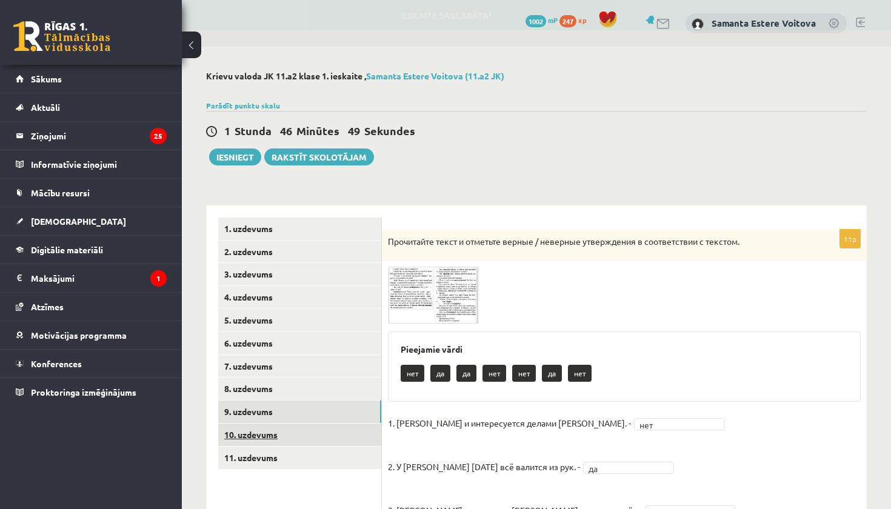
click at [235, 432] on link "10. uzdevums" at bounding box center [299, 435] width 163 height 22
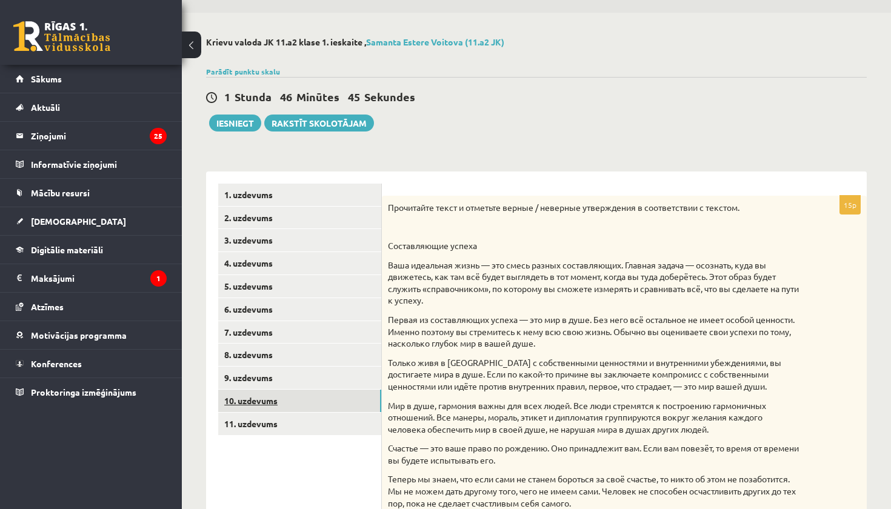
scroll to position [59, 0]
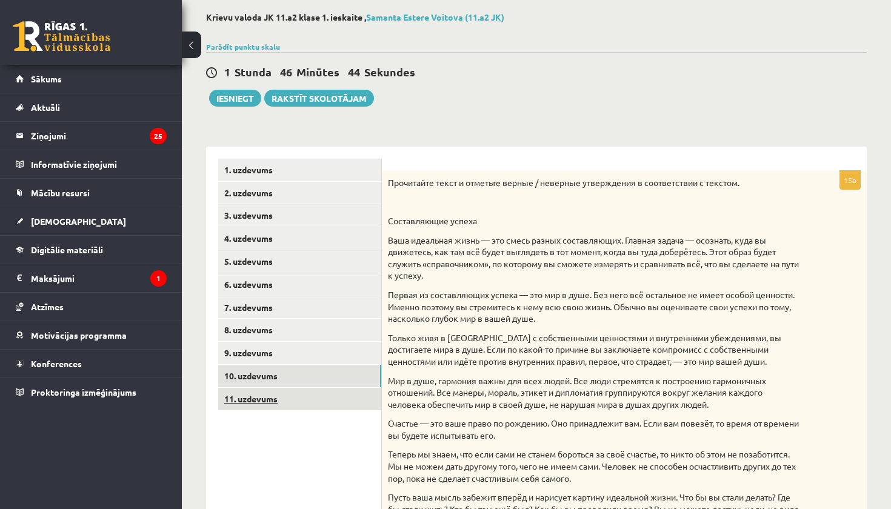
click at [248, 396] on link "11. uzdevums" at bounding box center [299, 399] width 163 height 22
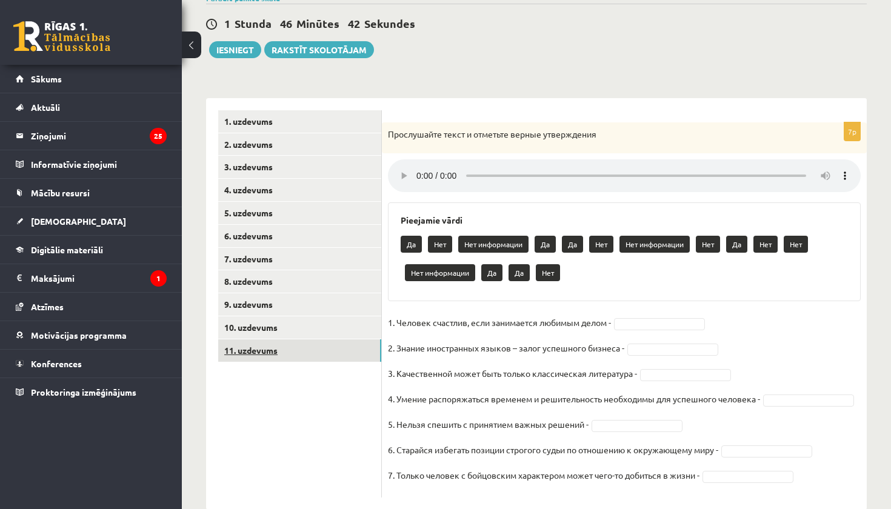
scroll to position [66, 0]
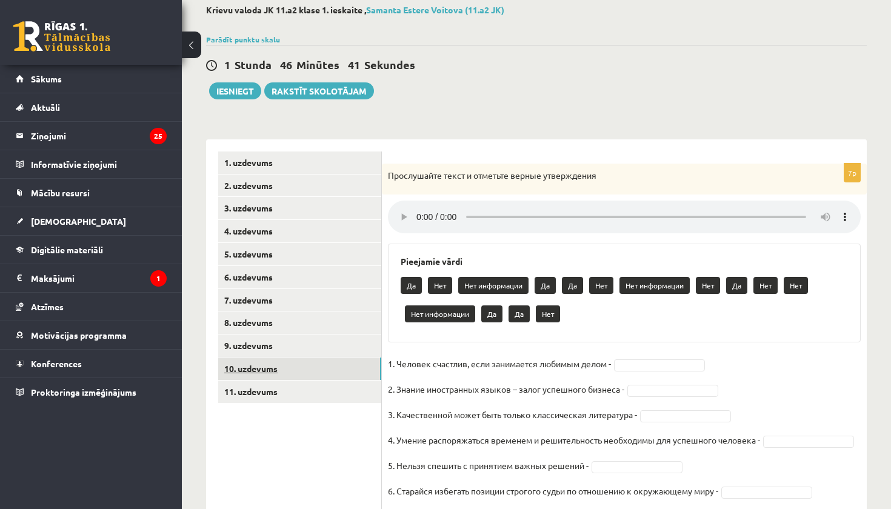
click at [247, 362] on link "10. uzdevums" at bounding box center [299, 369] width 163 height 22
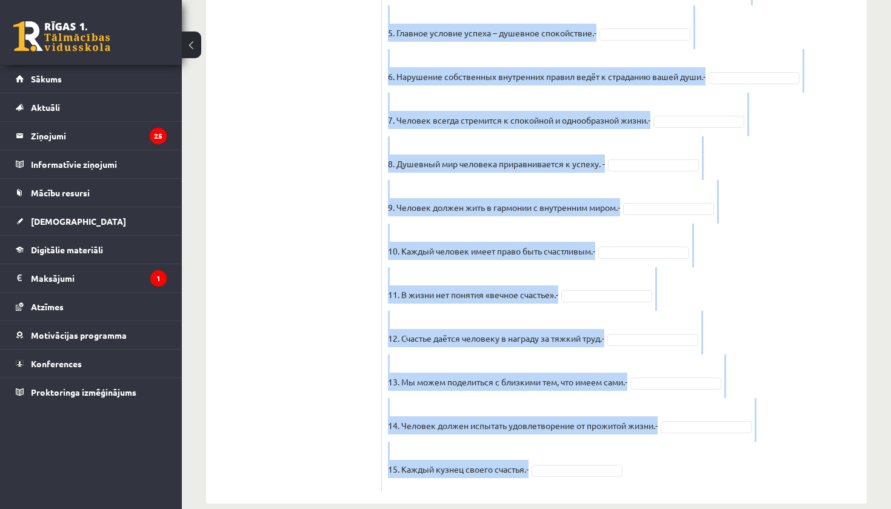
scroll to position [1006, 0]
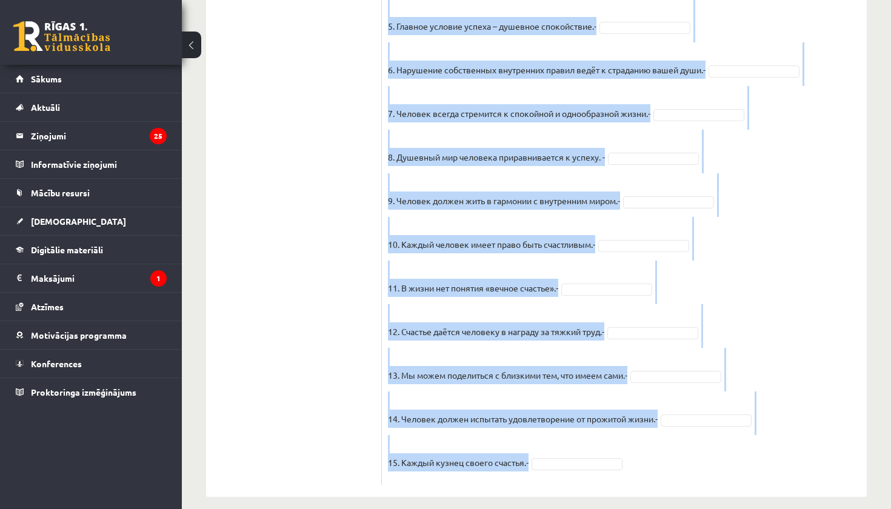
drag, startPoint x: 386, startPoint y: 173, endPoint x: 569, endPoint y: 509, distance: 382.5
copy div "Loremipsum dolor s ametcons adipis / elitsedd eiusmodtemp i utlaboreetdo m aliq…"
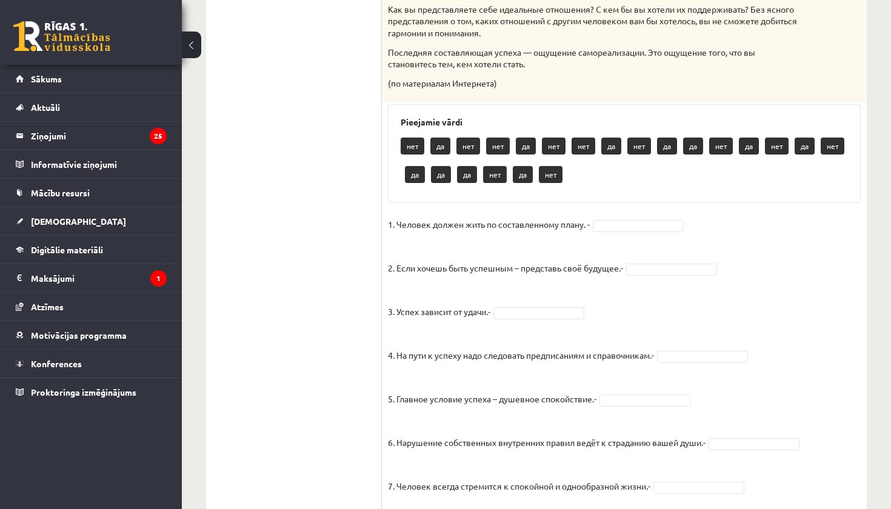
scroll to position [638, 0]
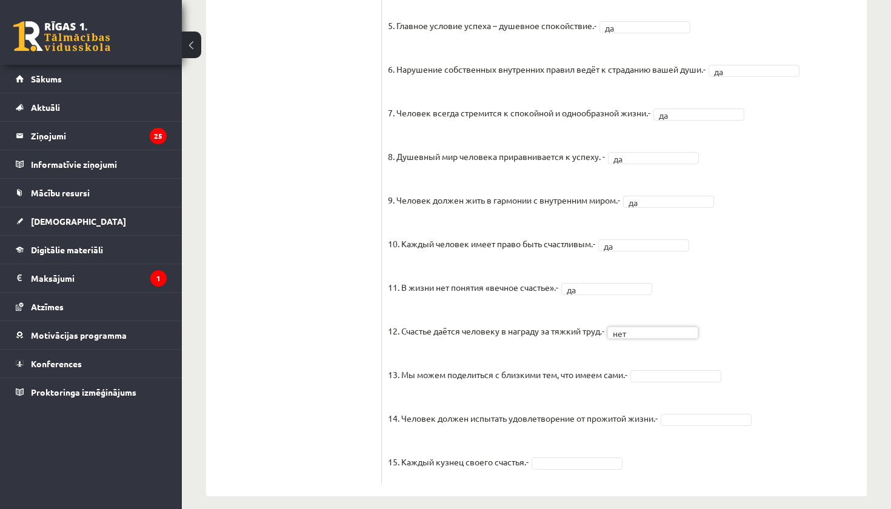
scroll to position [977, 0]
click at [665, 371] on fieldset "1. Человек должен жить по составленному плану. - нет *** 2. Если хочешь быть ус…" at bounding box center [624, 160] width 473 height 637
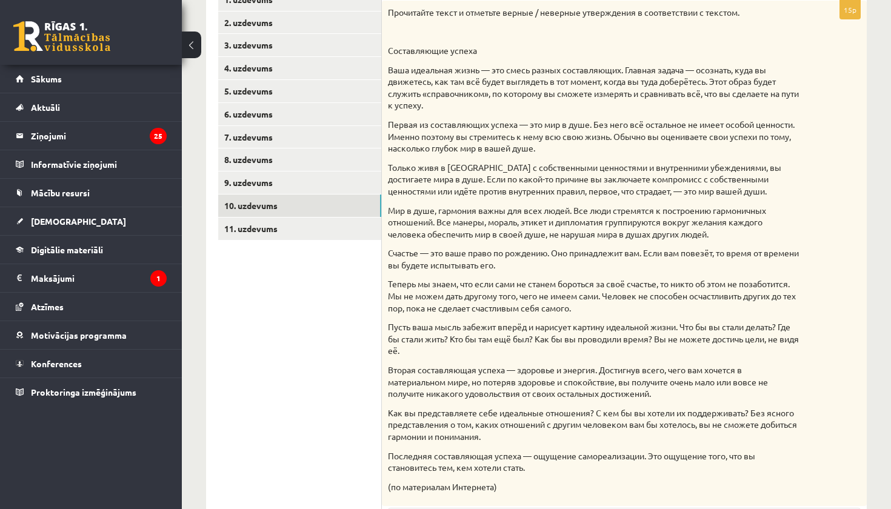
scroll to position [233, 0]
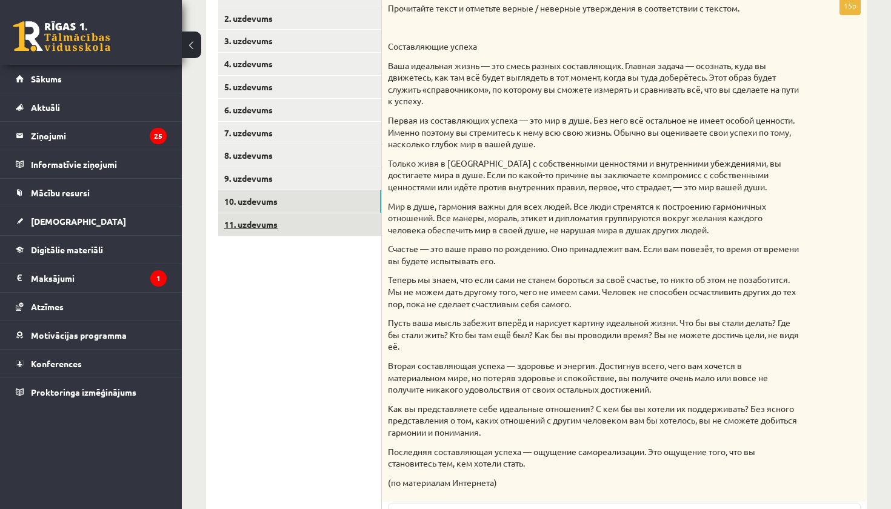
click at [263, 216] on link "11. uzdevums" at bounding box center [299, 224] width 163 height 22
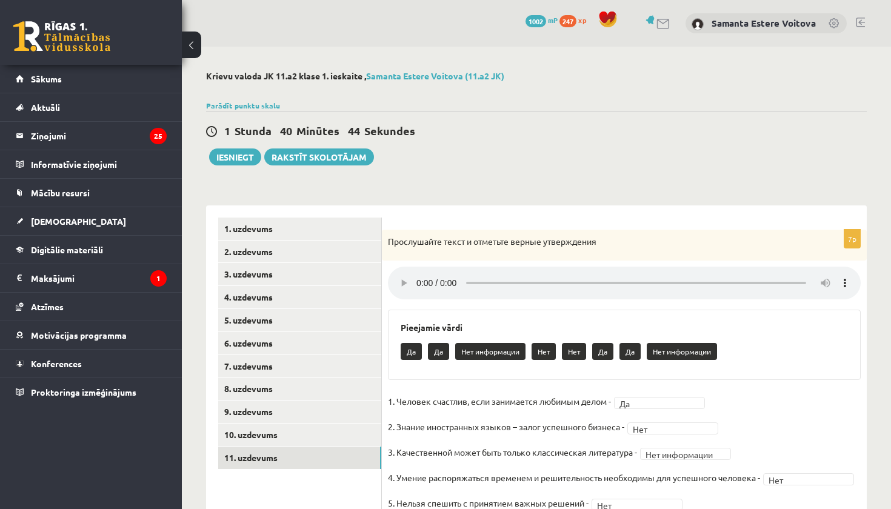
scroll to position [0, 0]
click at [239, 159] on button "Iesniegt" at bounding box center [235, 157] width 52 height 17
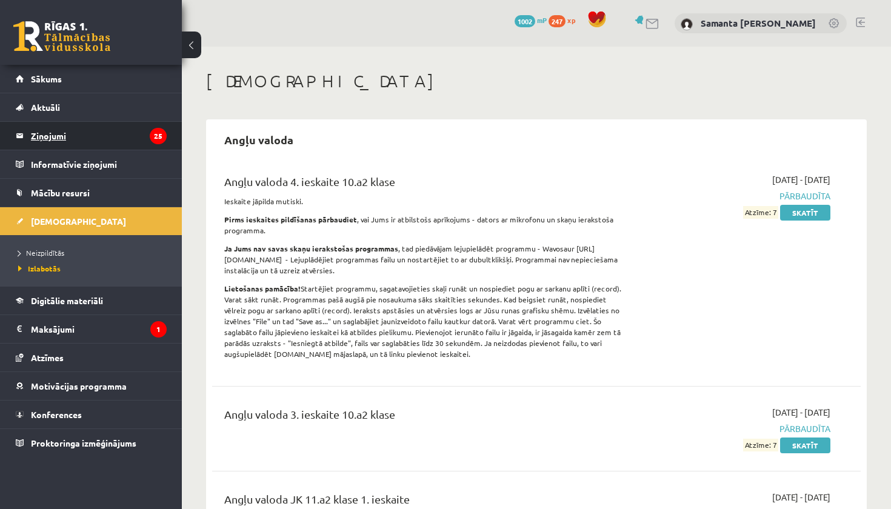
click at [50, 137] on legend "Ziņojumi 25" at bounding box center [99, 136] width 136 height 28
